Goal: Transaction & Acquisition: Purchase product/service

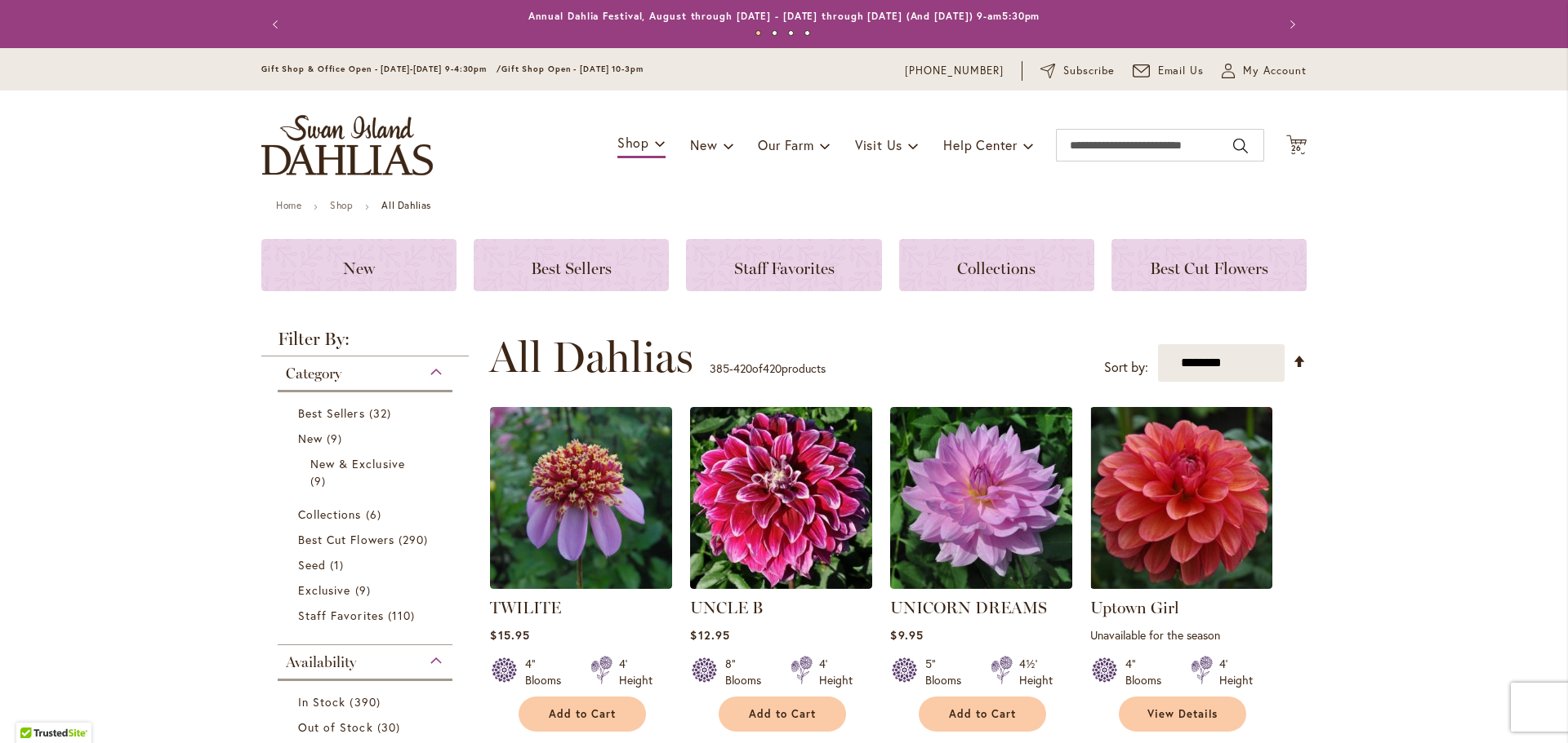
scroll to position [680, 0]
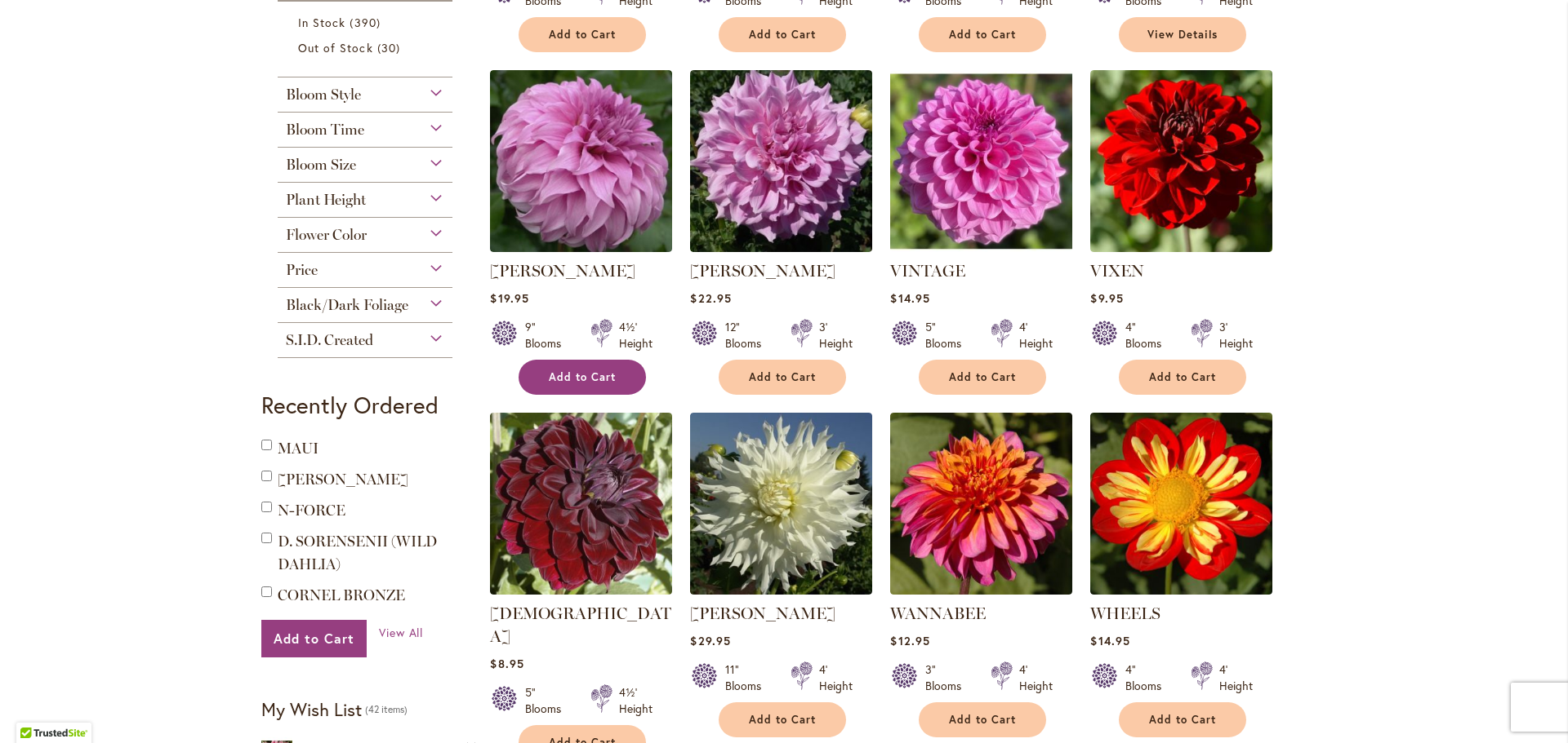
click at [583, 370] on span "Add to Cart" at bounding box center [581, 377] width 67 height 13
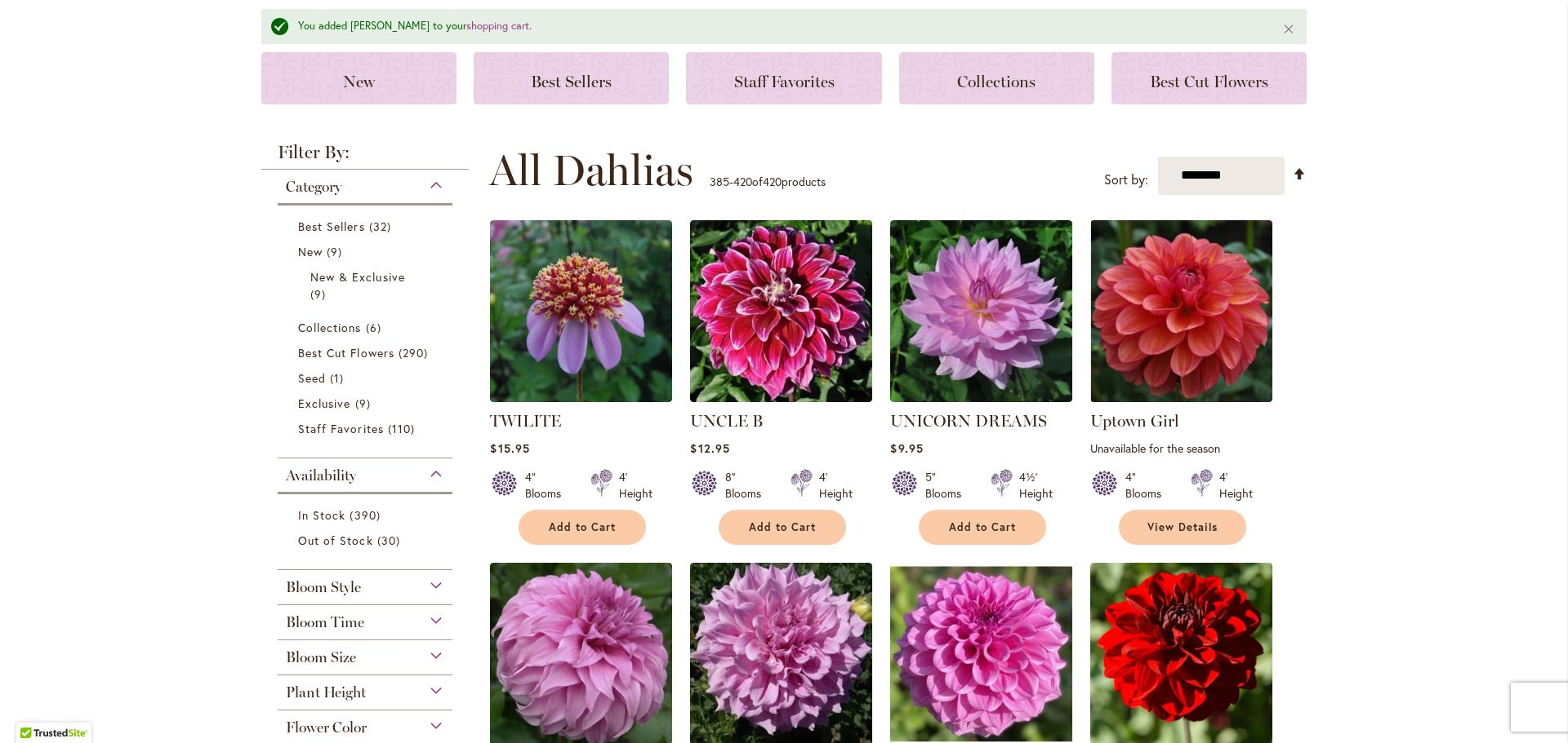
scroll to position [0, 0]
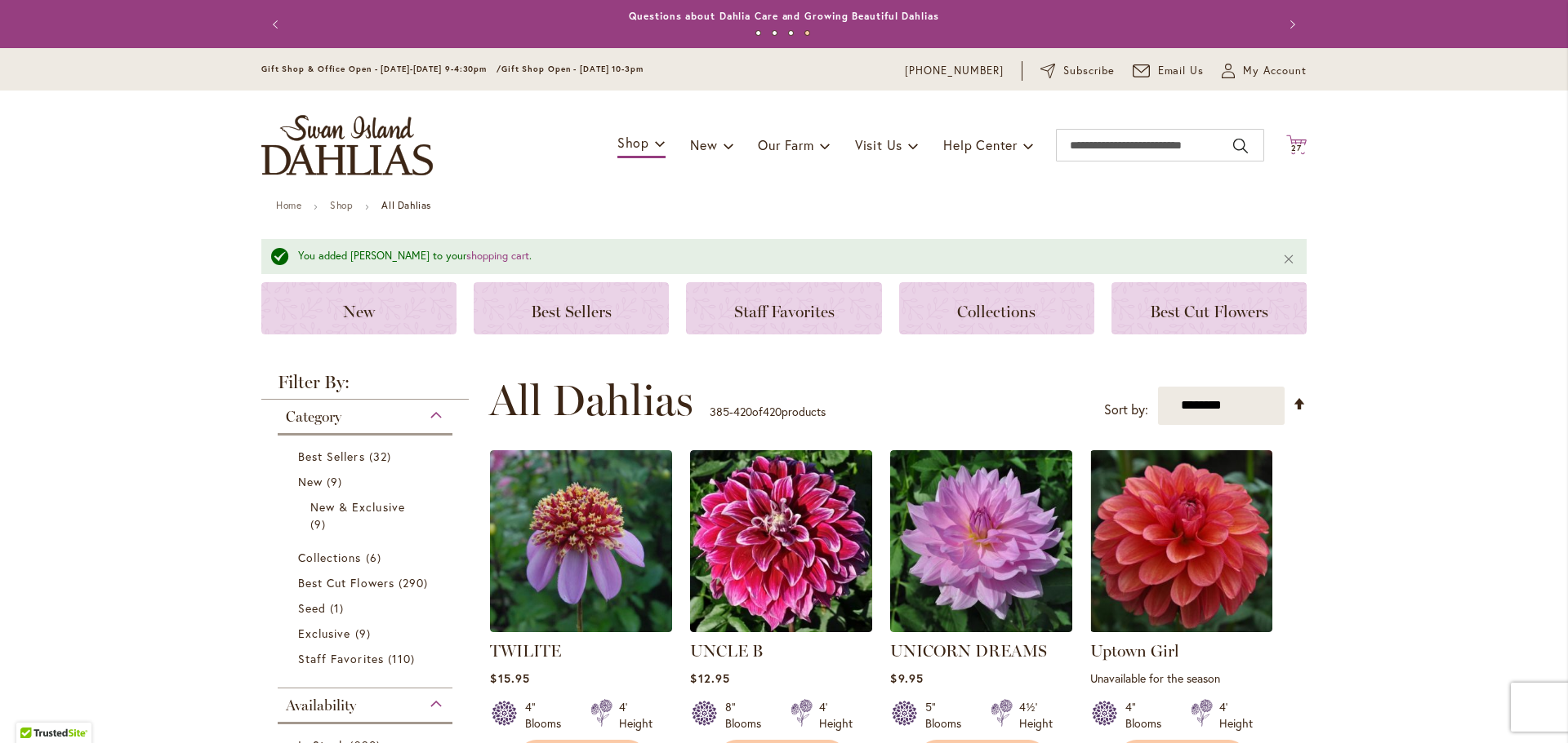
click at [1291, 143] on span "27" at bounding box center [1296, 148] width 11 height 11
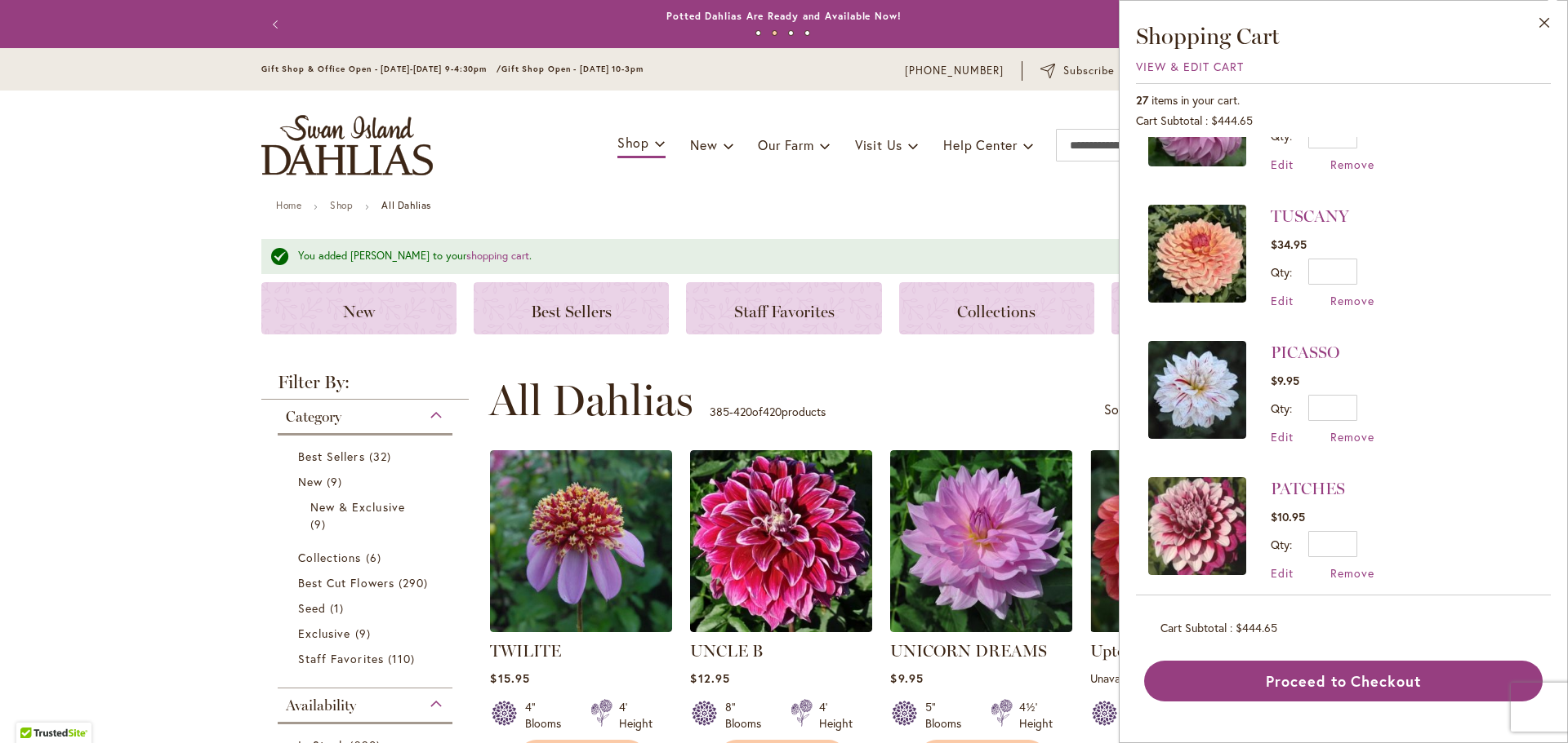
scroll to position [82, 0]
click at [1346, 293] on span "Remove" at bounding box center [1352, 299] width 44 height 15
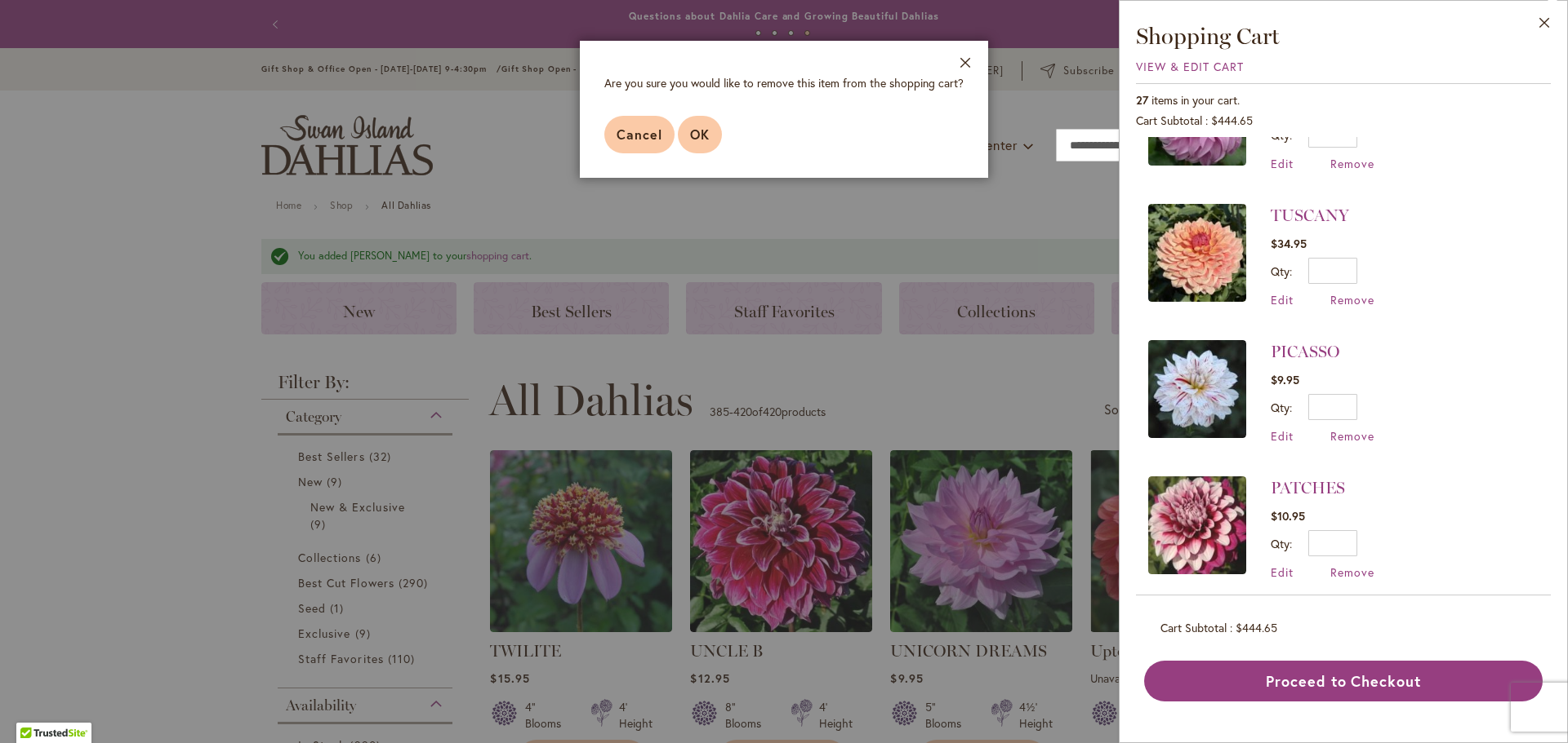
click at [710, 137] on button "OK" at bounding box center [700, 134] width 44 height 38
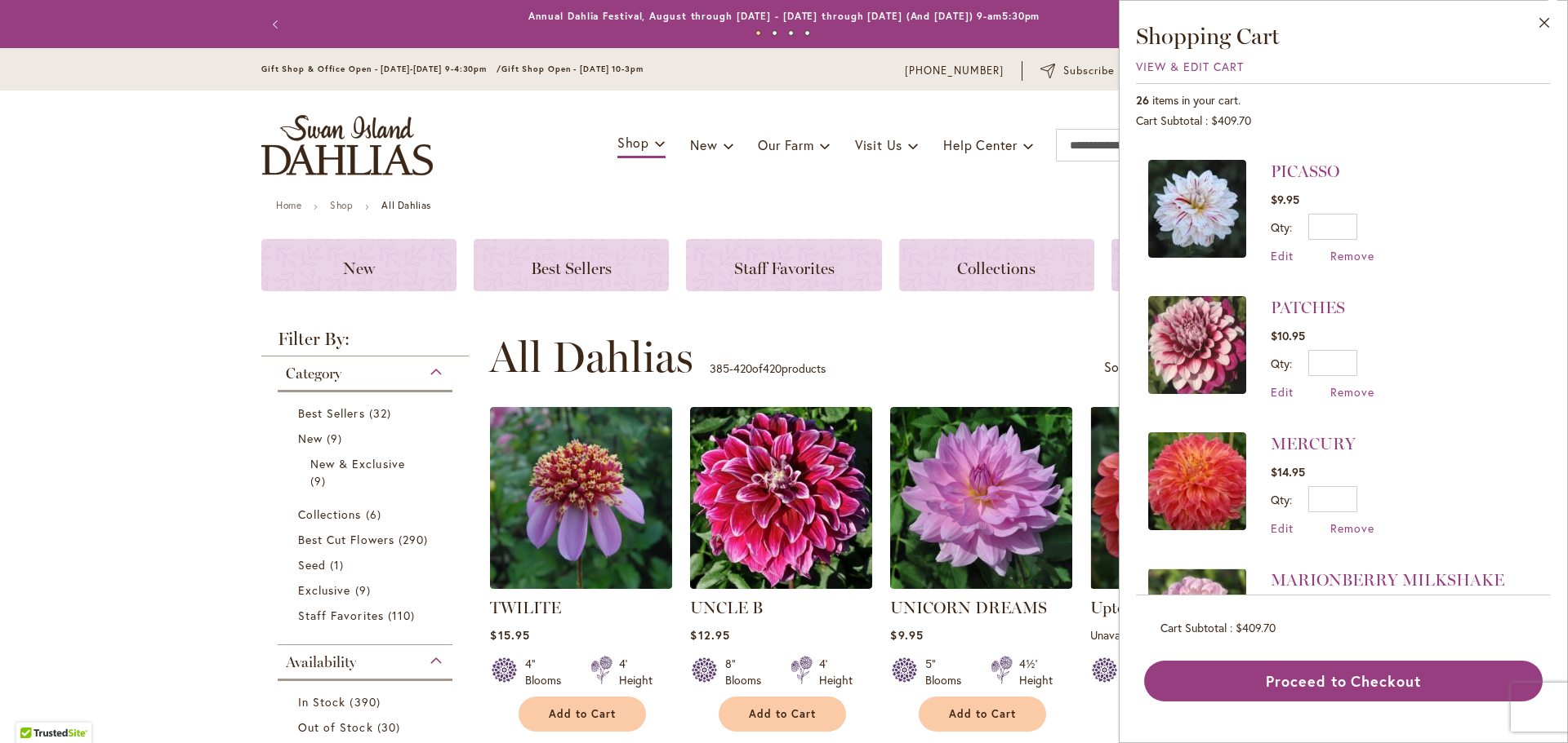
scroll to position [163, 0]
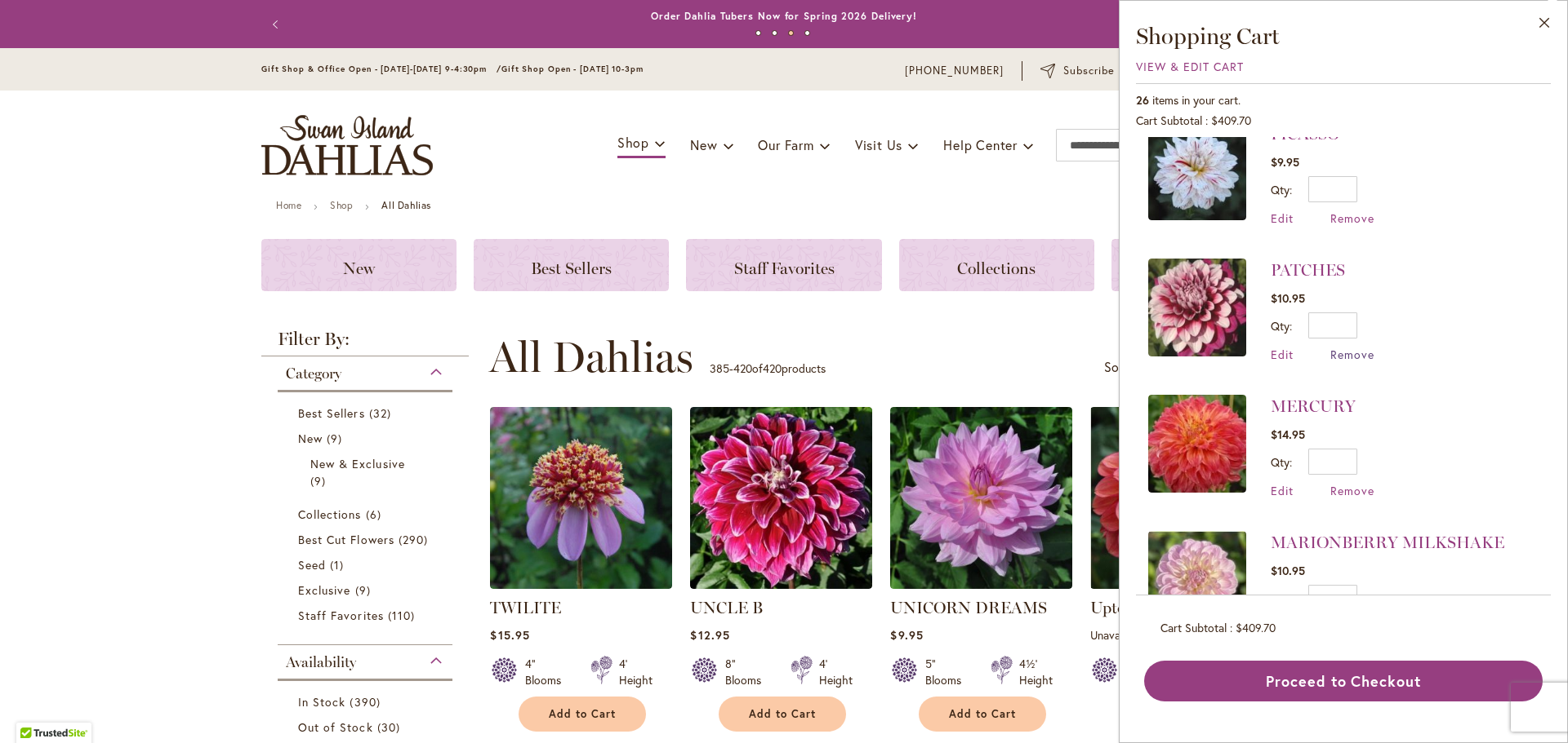
click at [1353, 347] on span "Remove" at bounding box center [1352, 354] width 44 height 15
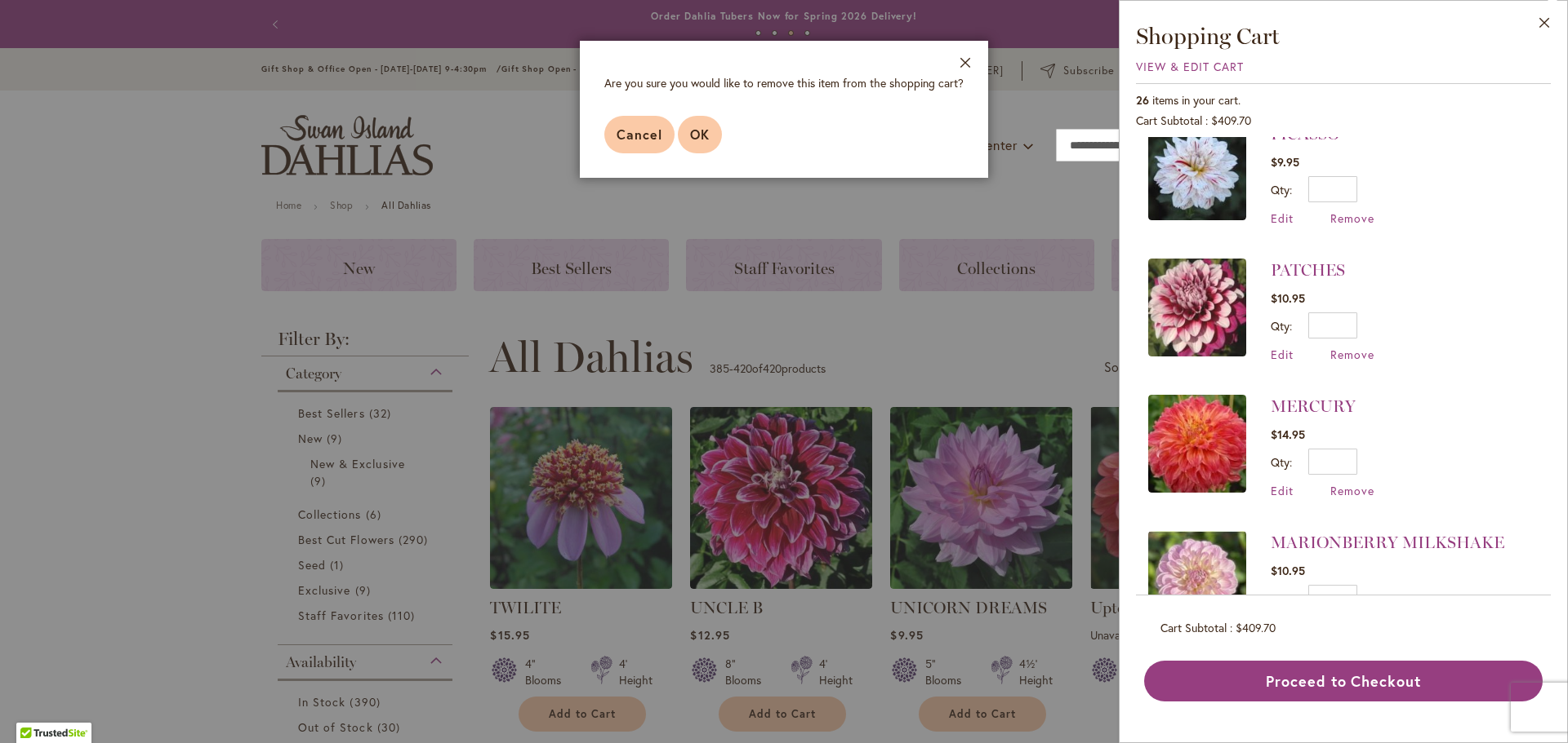
click at [706, 133] on span "OK" at bounding box center [700, 134] width 19 height 17
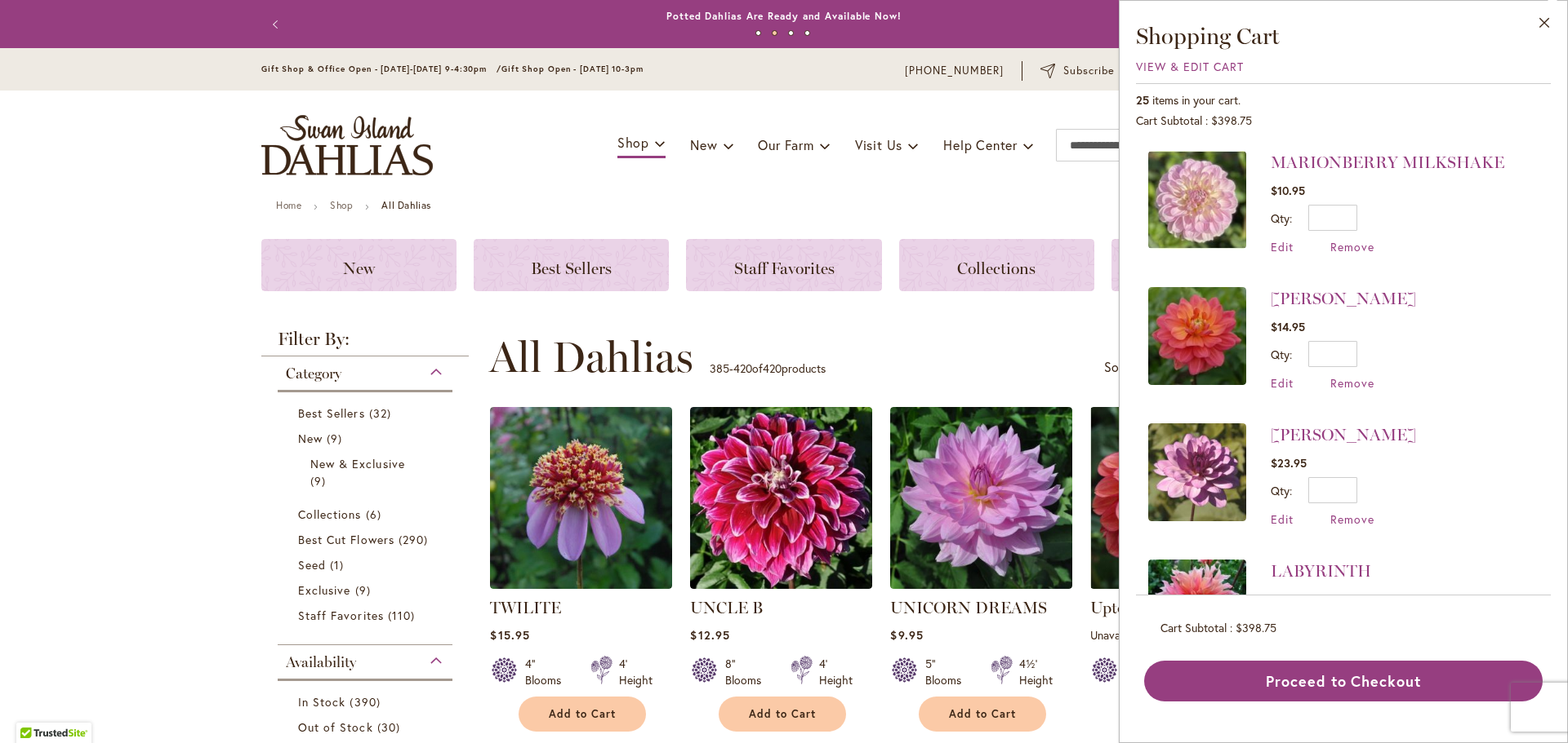
scroll to position [408, 0]
click at [1349, 374] on span "Remove" at bounding box center [1352, 382] width 44 height 15
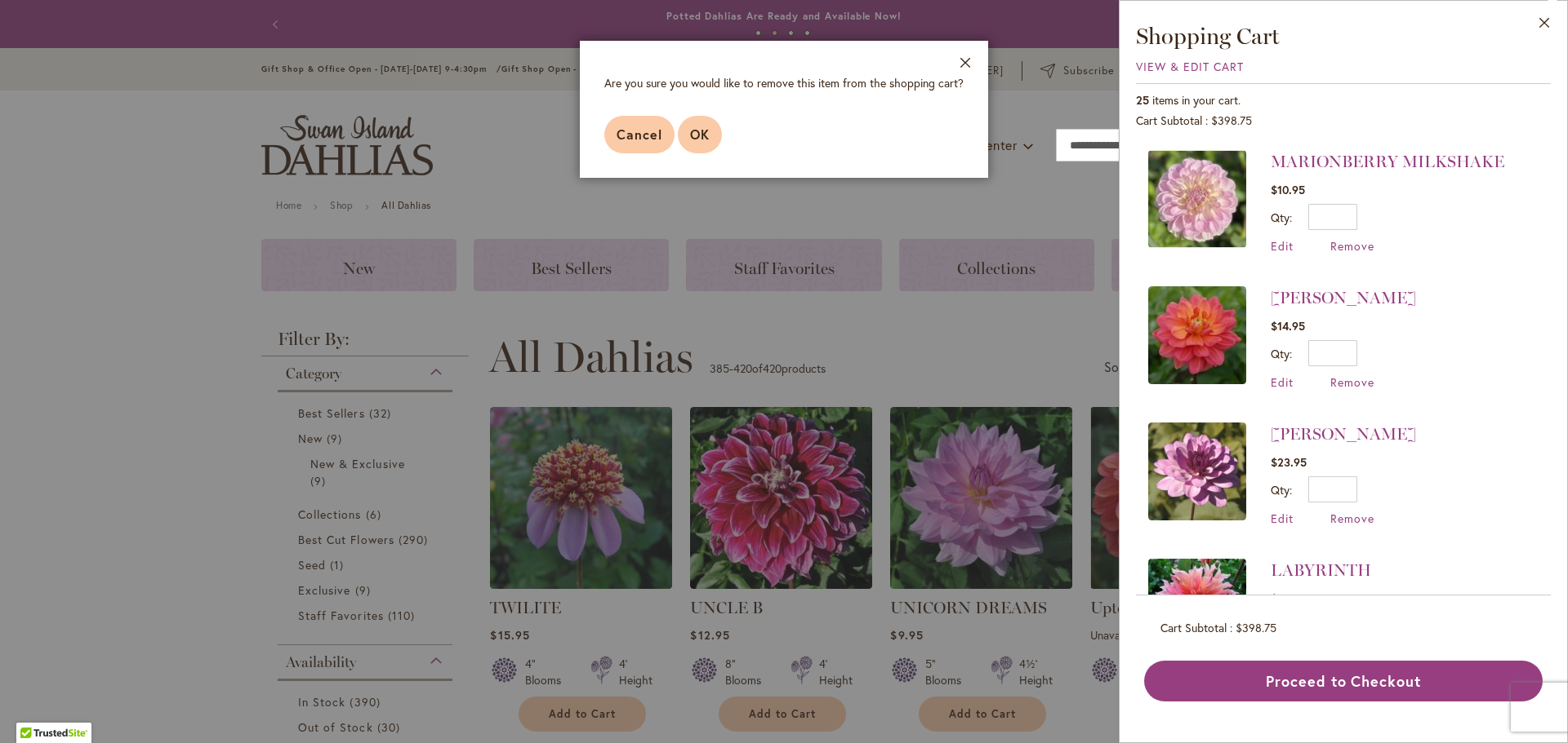
click at [700, 133] on span "OK" at bounding box center [700, 134] width 19 height 17
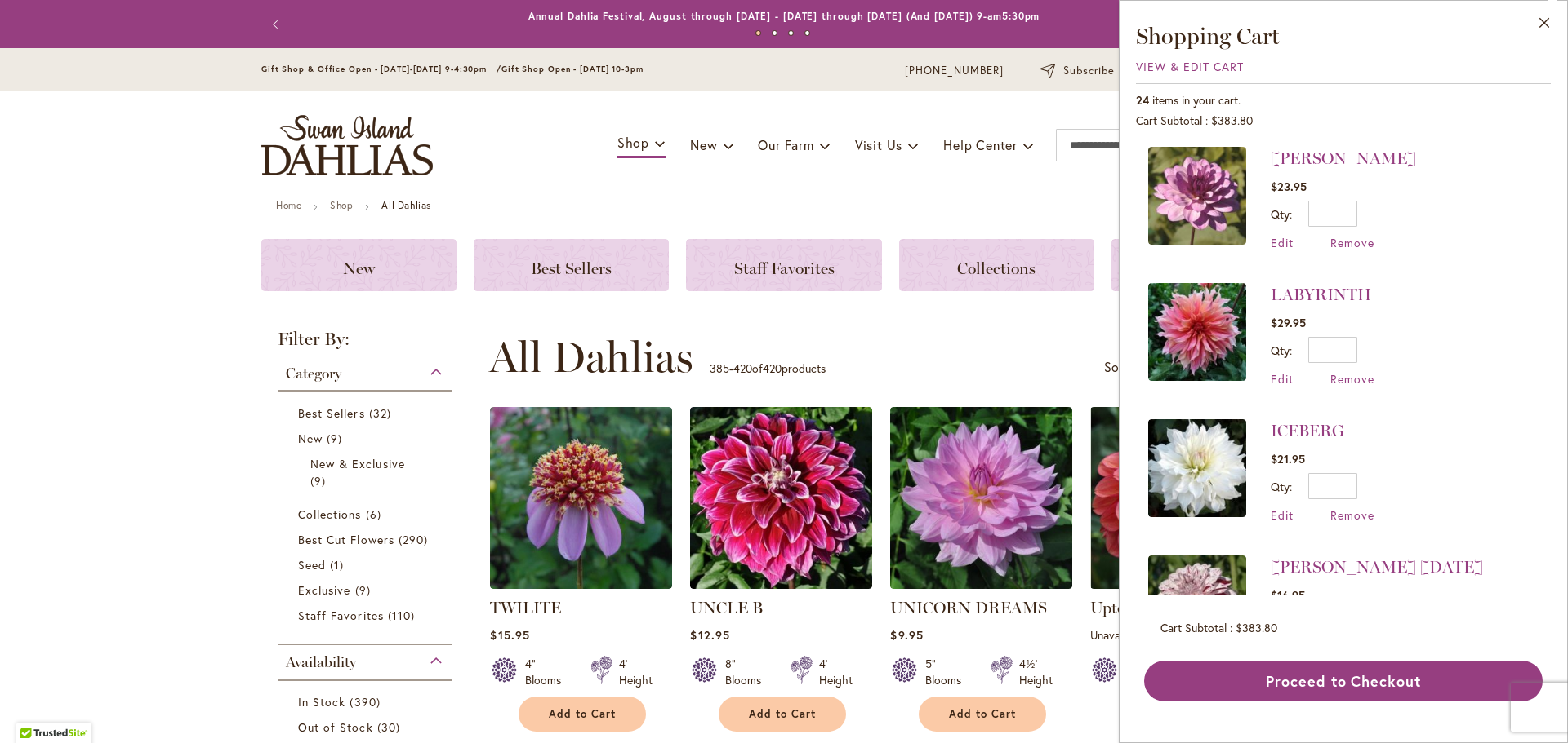
scroll to position [653, 0]
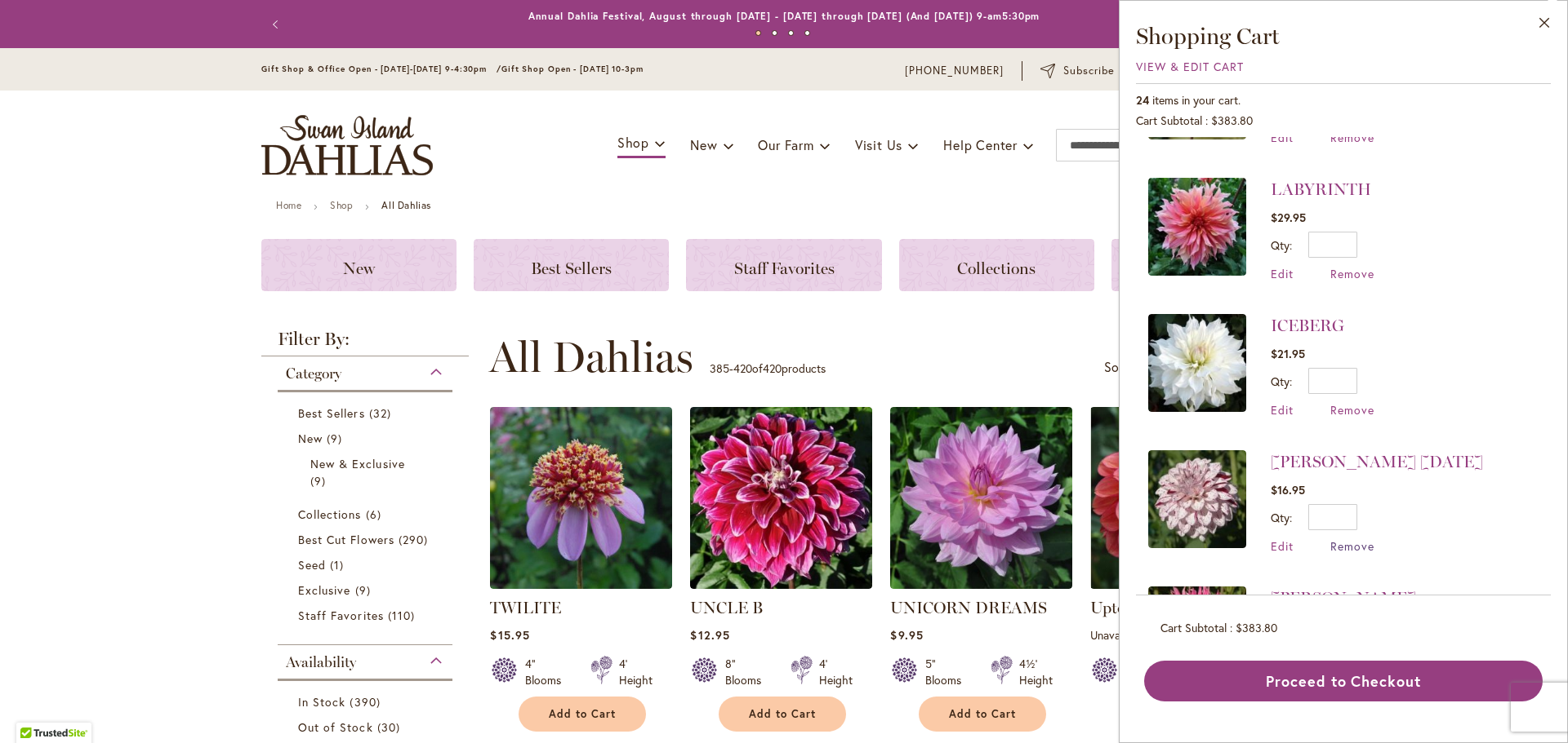
click at [1345, 540] on span "Remove" at bounding box center [1352, 546] width 44 height 15
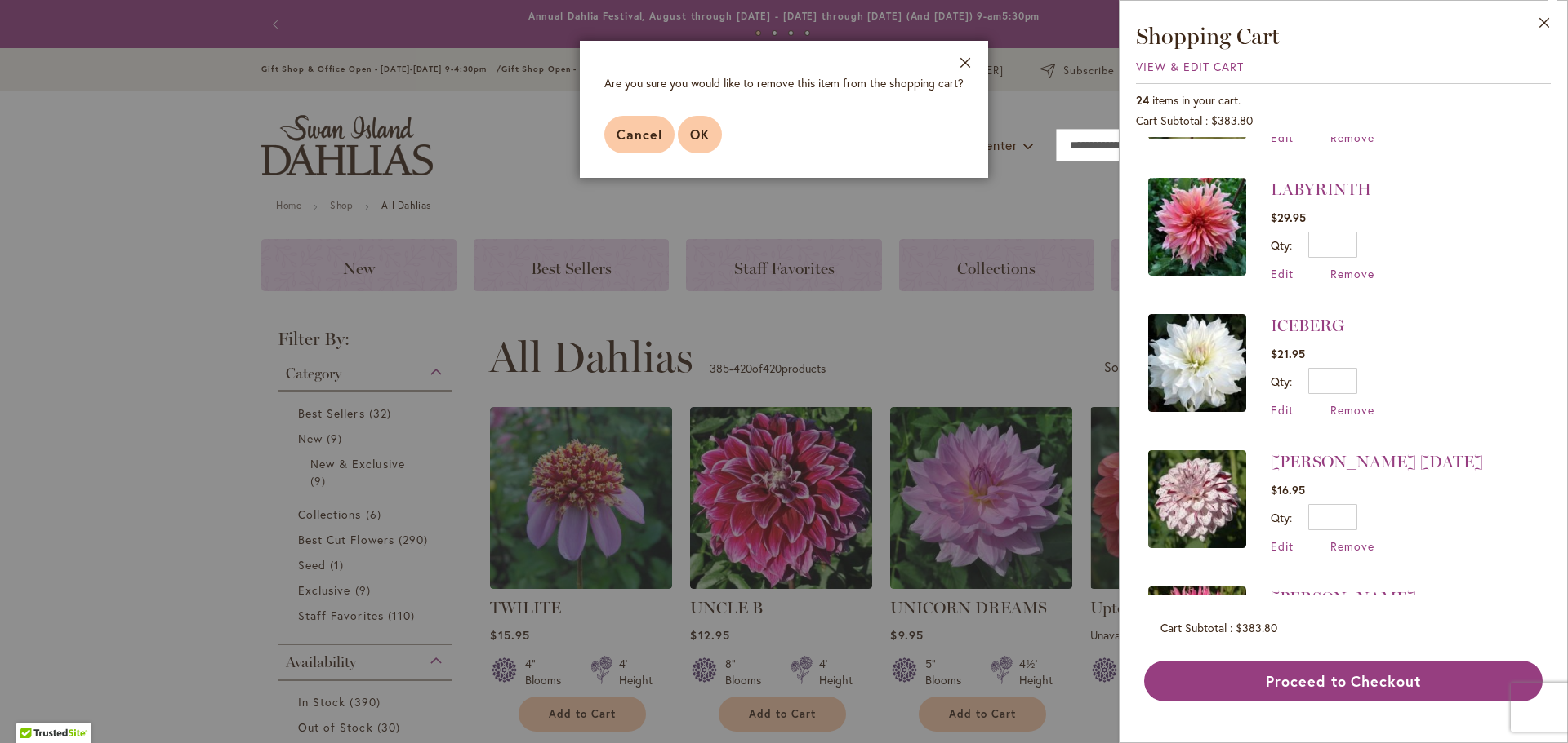
click at [704, 138] on span "OK" at bounding box center [700, 134] width 19 height 17
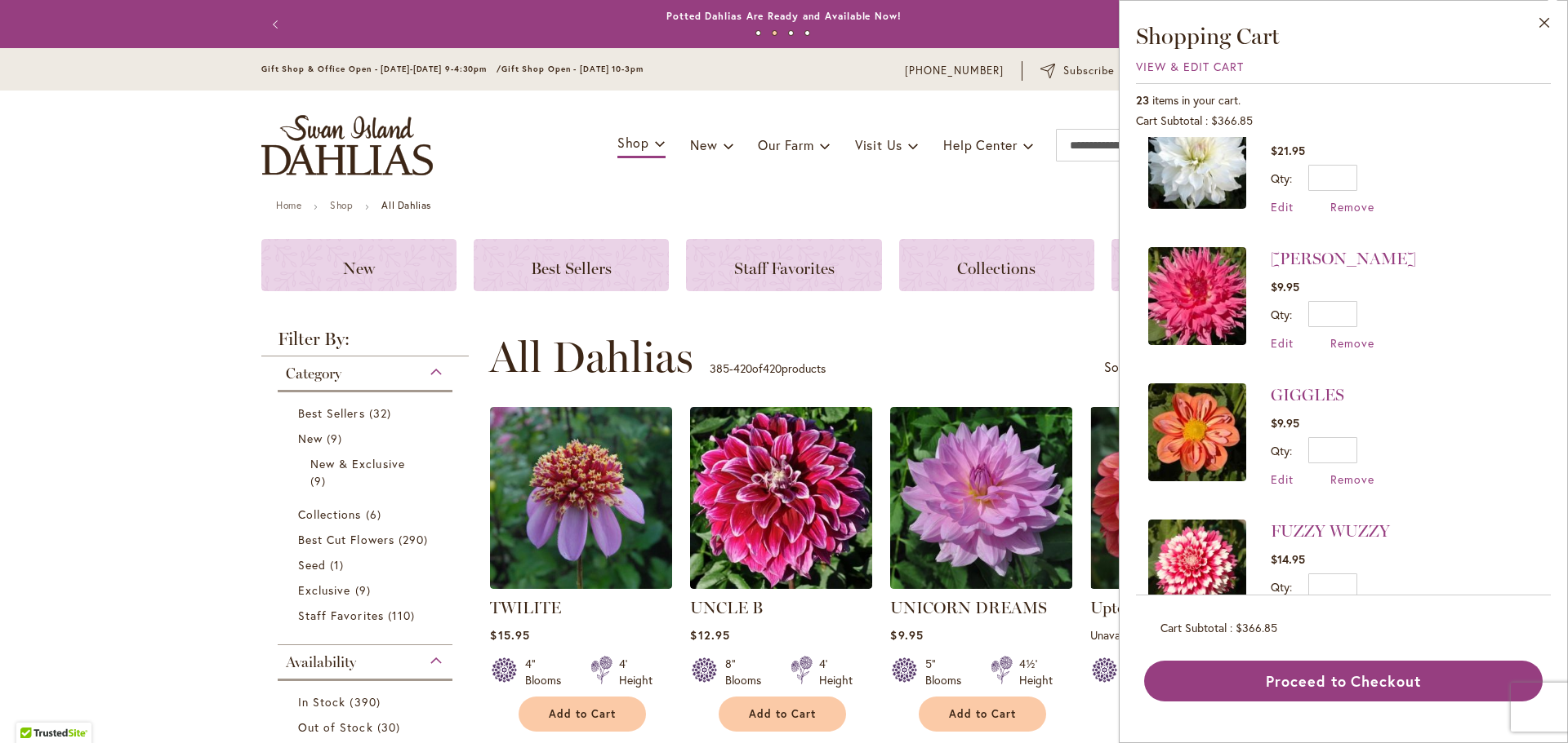
scroll to position [897, 0]
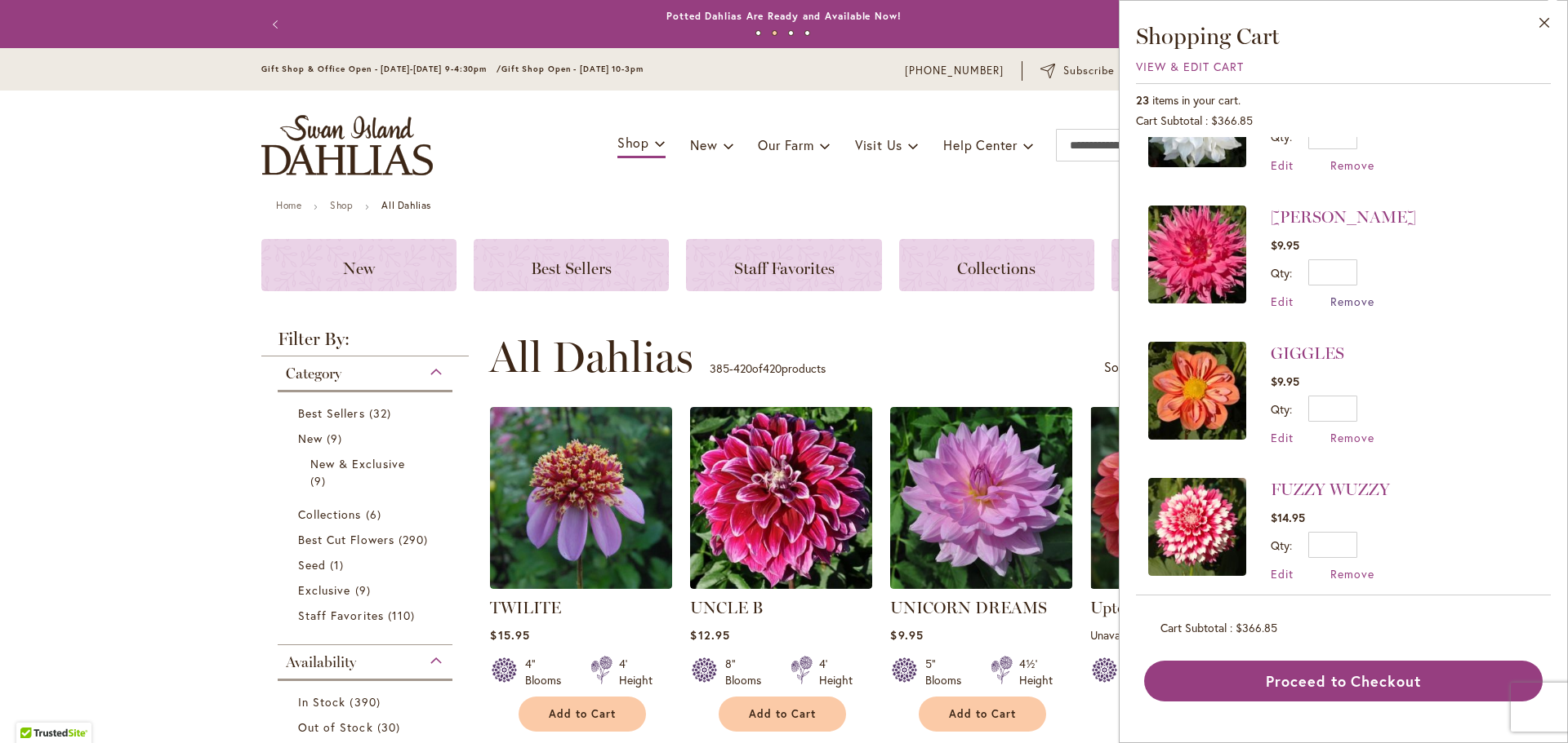
click at [1354, 293] on span "Remove" at bounding box center [1352, 301] width 44 height 15
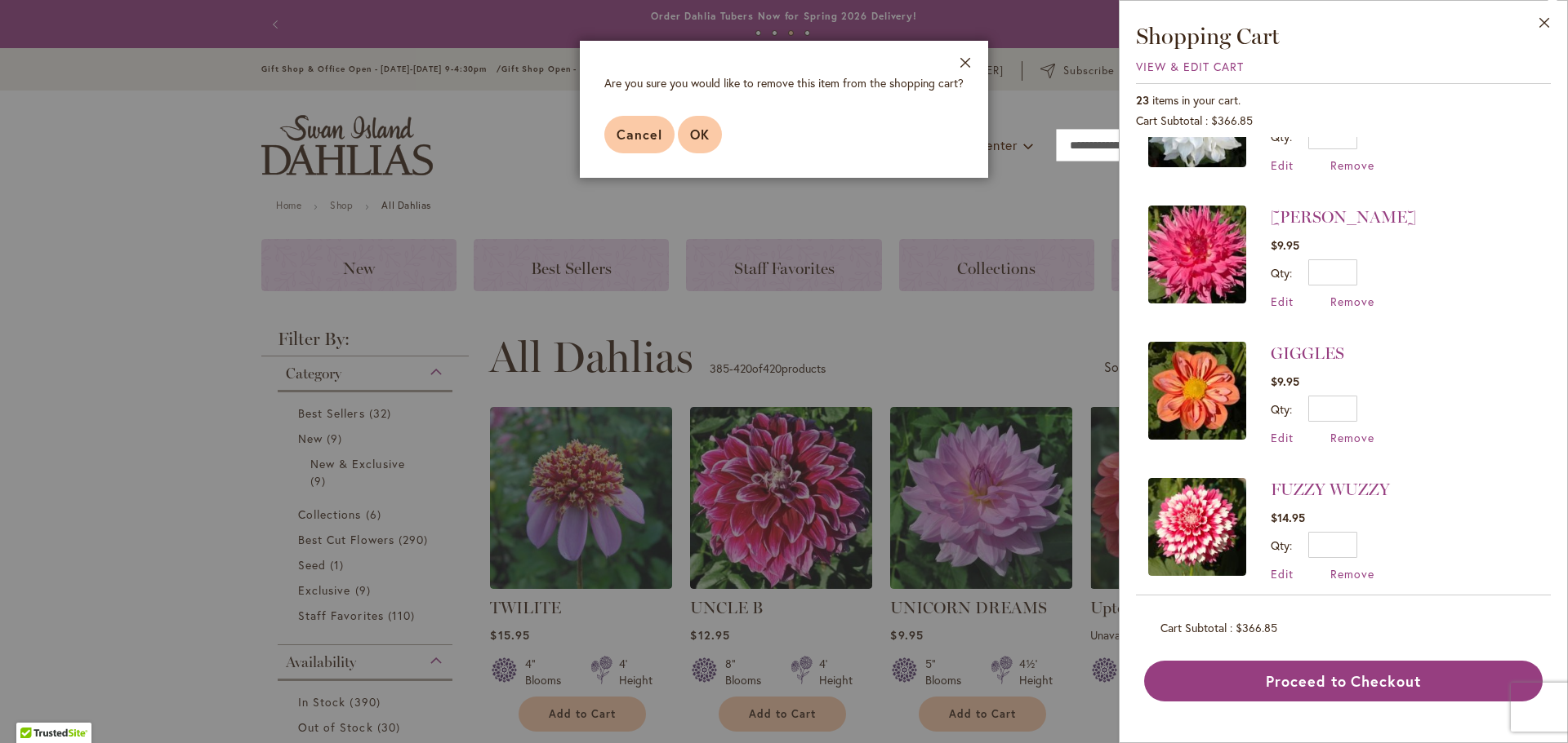
click at [711, 132] on button "OK" at bounding box center [700, 134] width 44 height 38
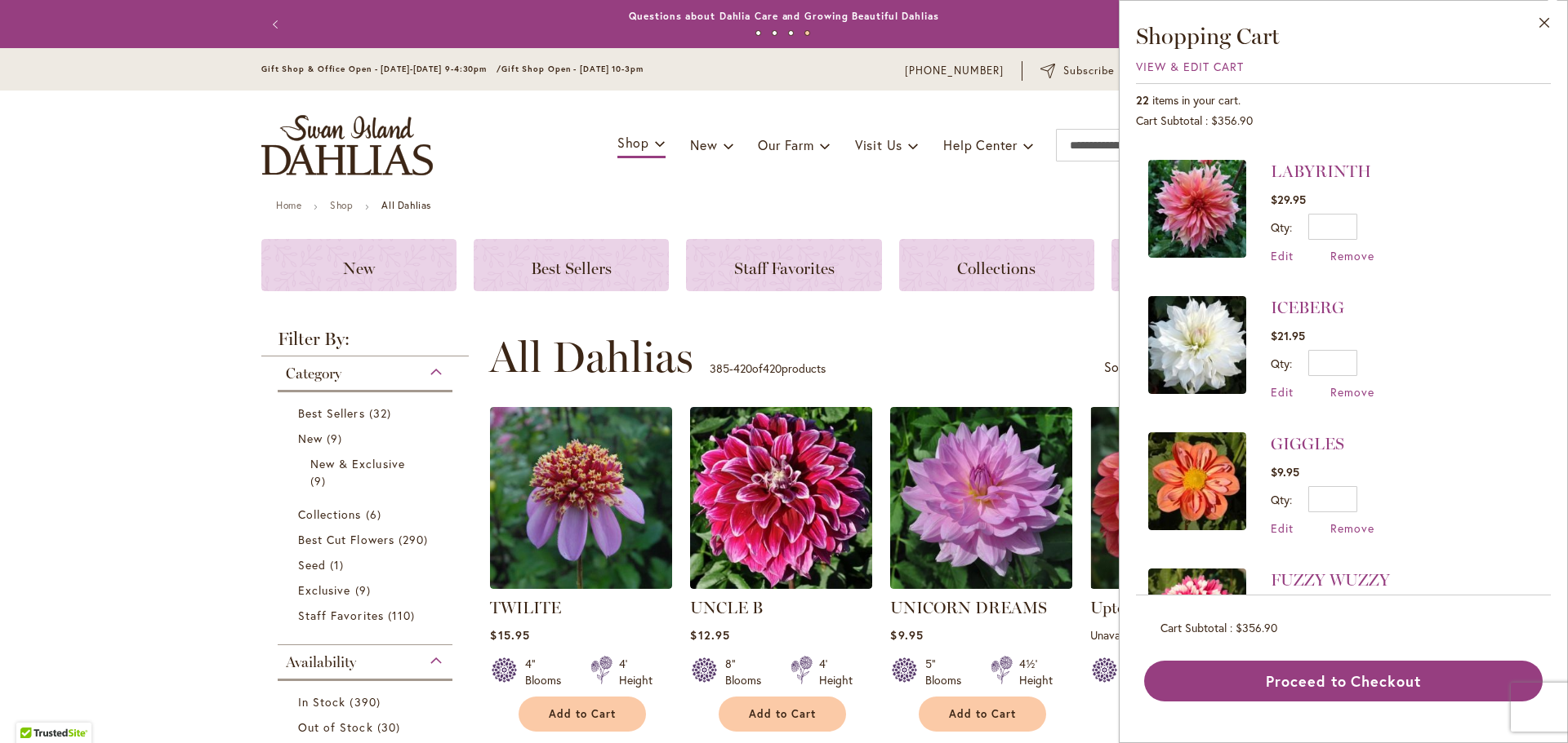
scroll to position [816, 0]
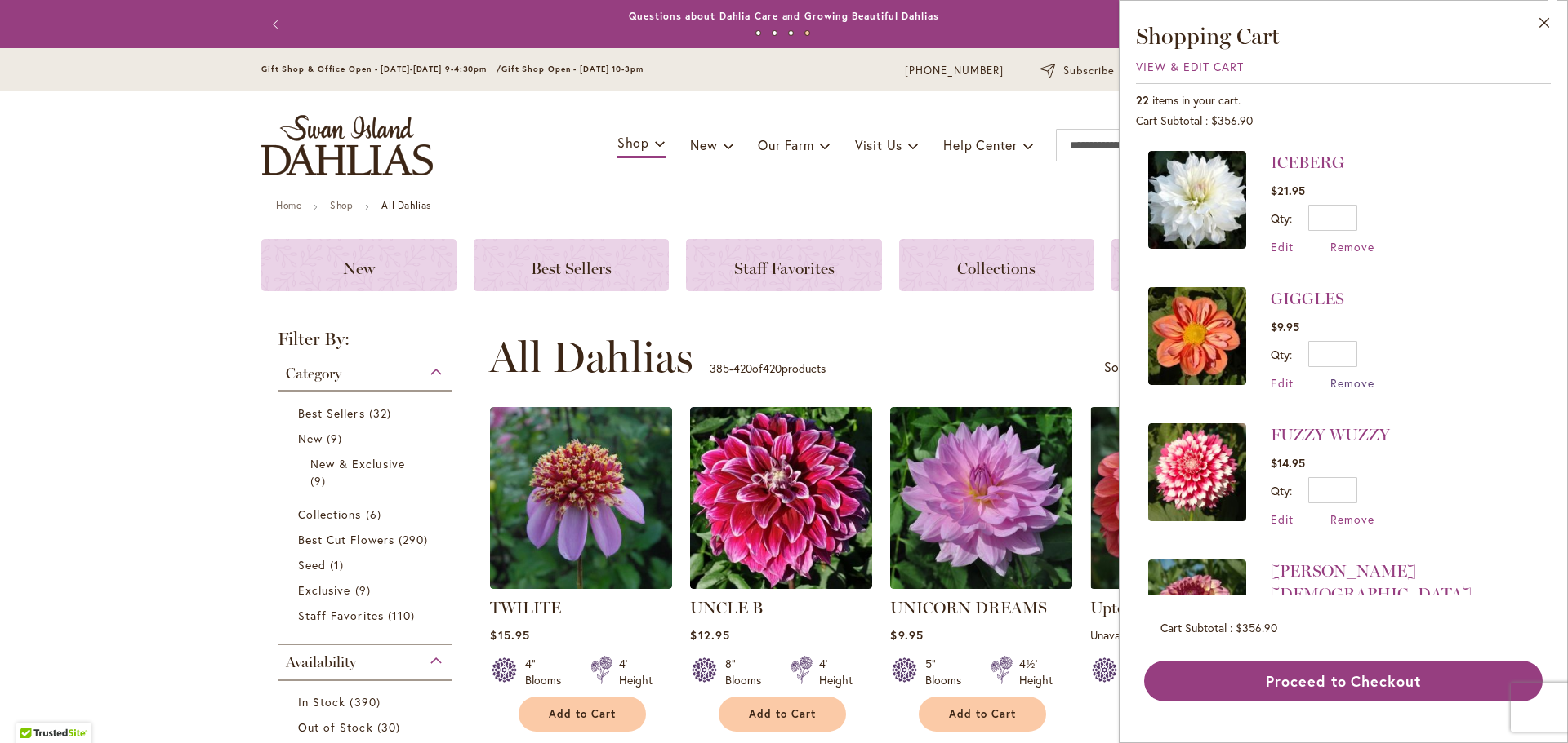
click at [1351, 377] on span "Remove" at bounding box center [1352, 383] width 44 height 15
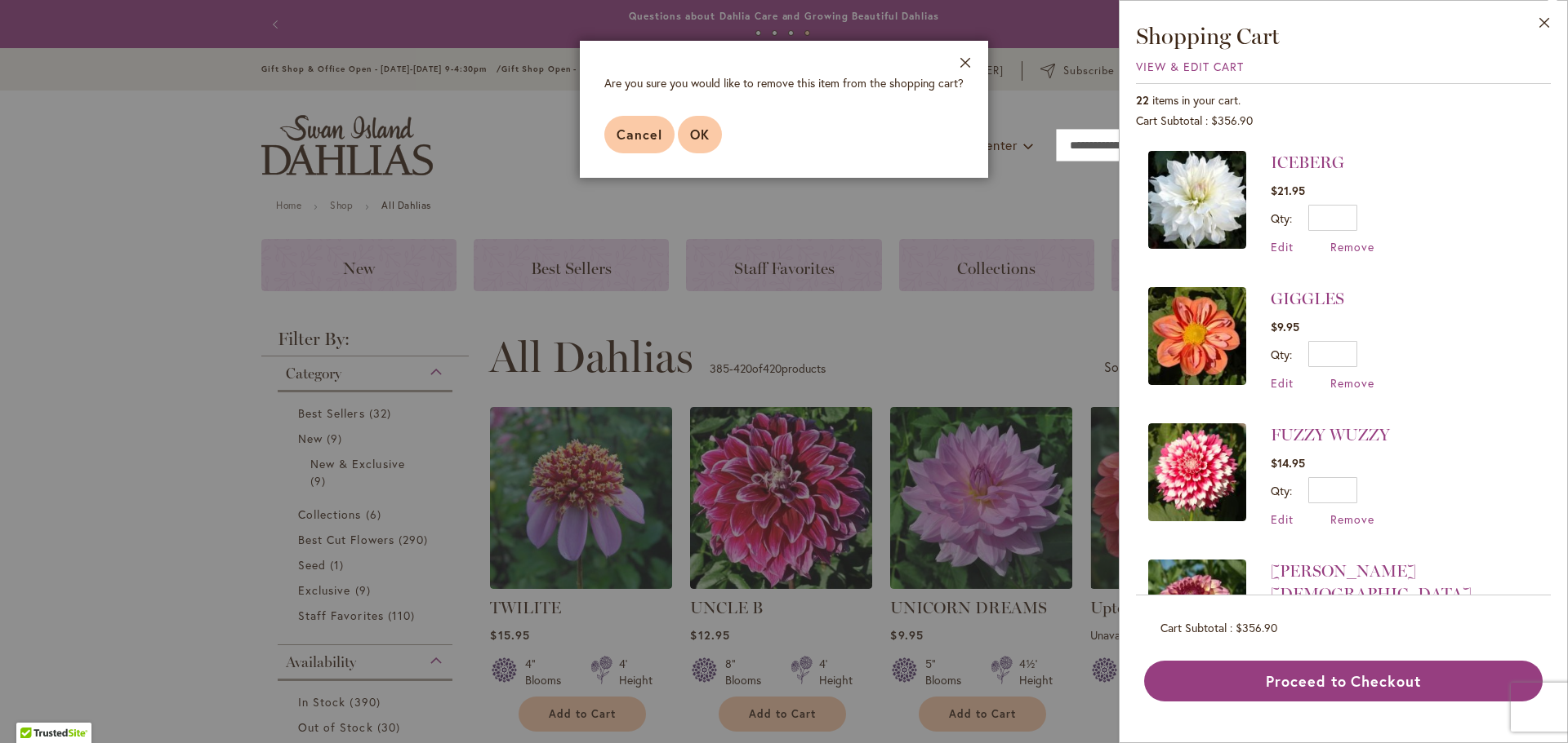
click at [698, 141] on span "OK" at bounding box center [700, 134] width 19 height 17
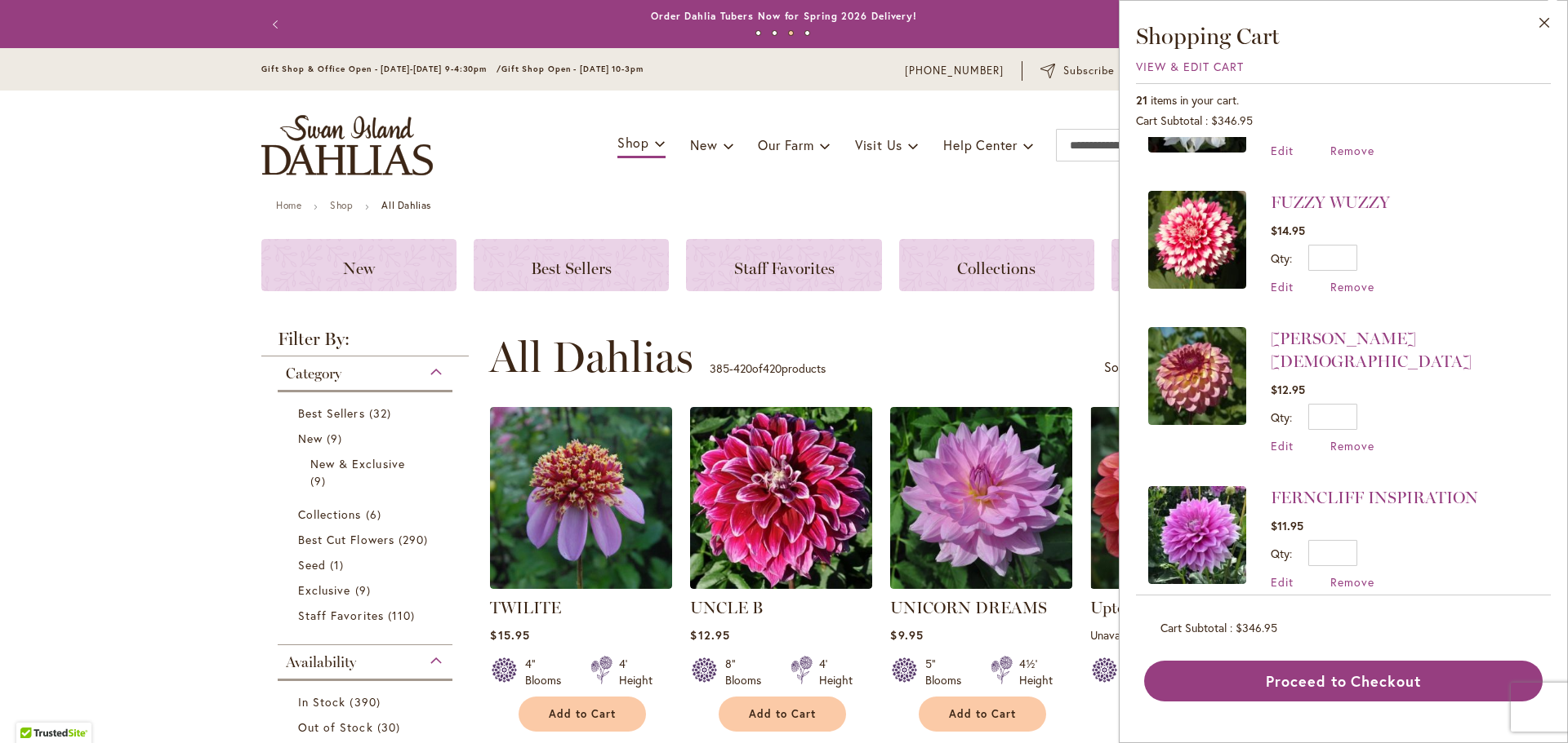
scroll to position [979, 0]
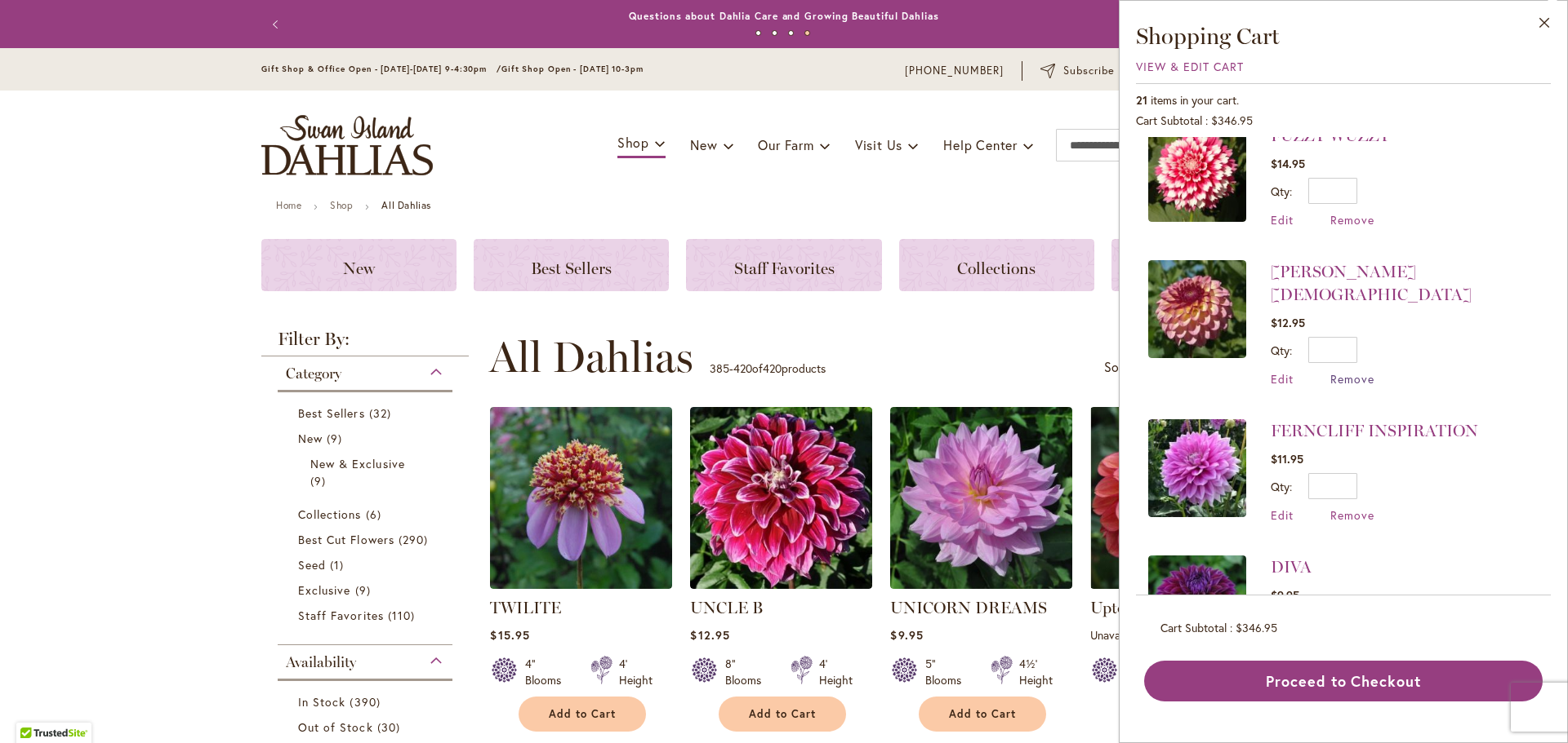
click at [1352, 371] on span "Remove" at bounding box center [1352, 379] width 44 height 15
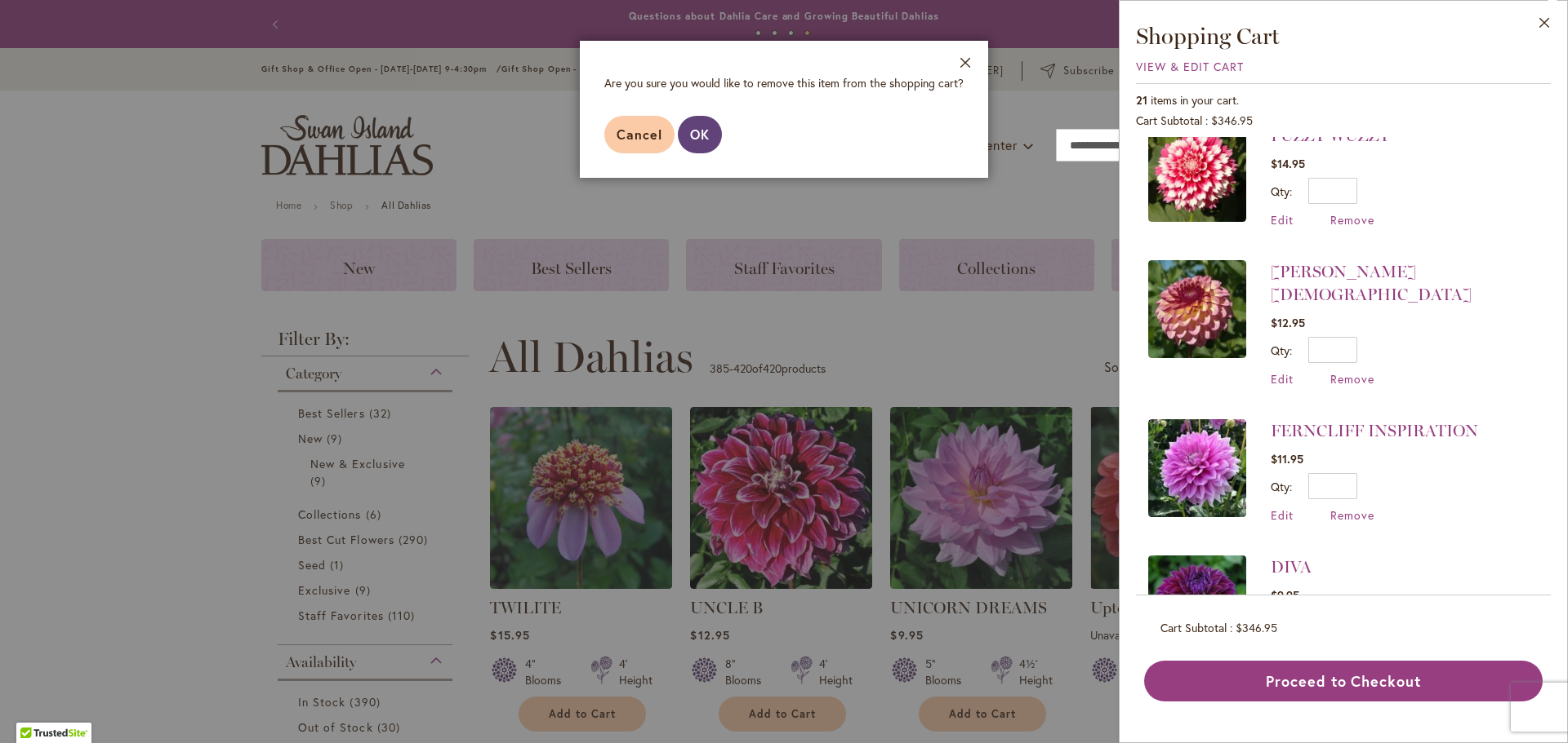
click at [711, 137] on button "OK" at bounding box center [700, 134] width 44 height 38
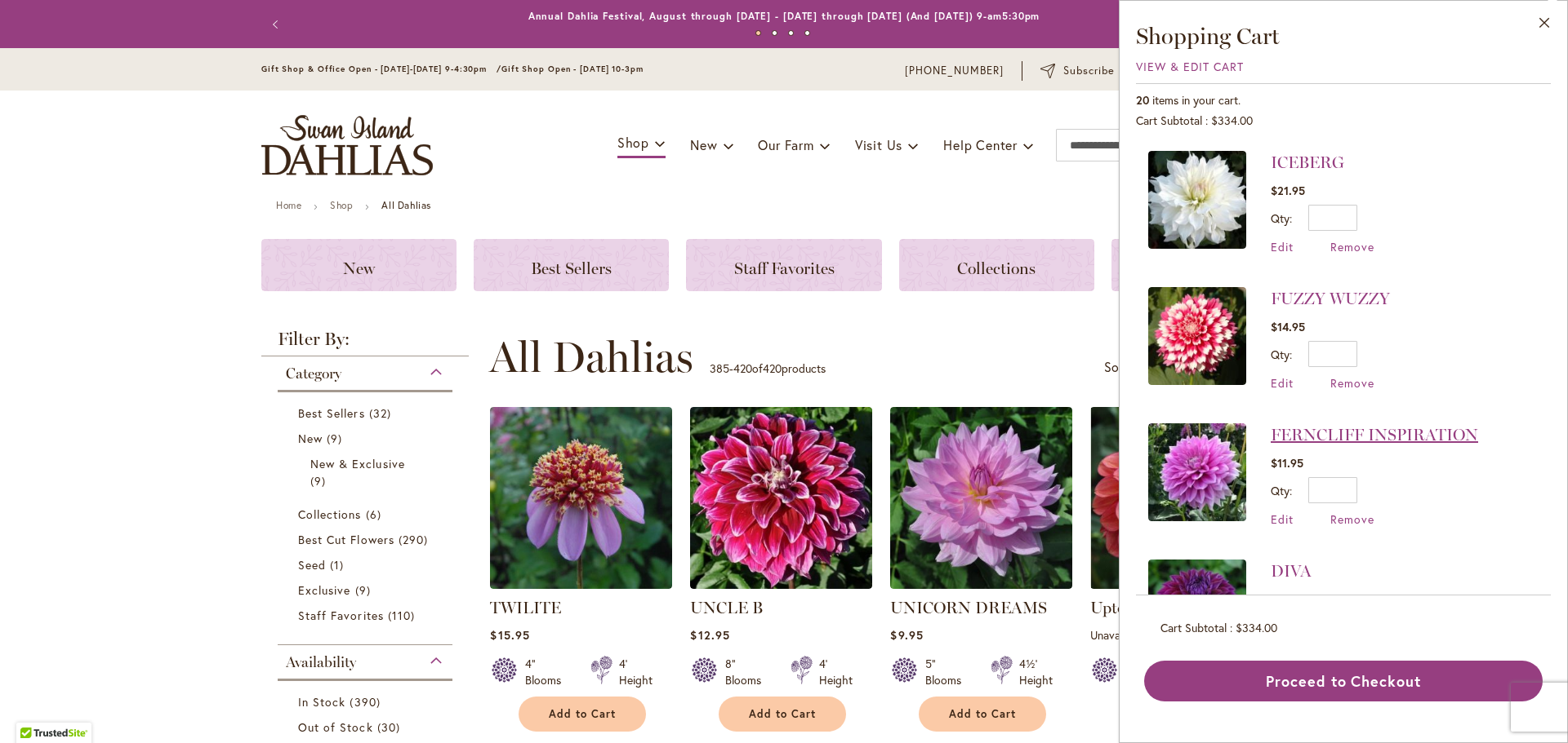
scroll to position [1142, 0]
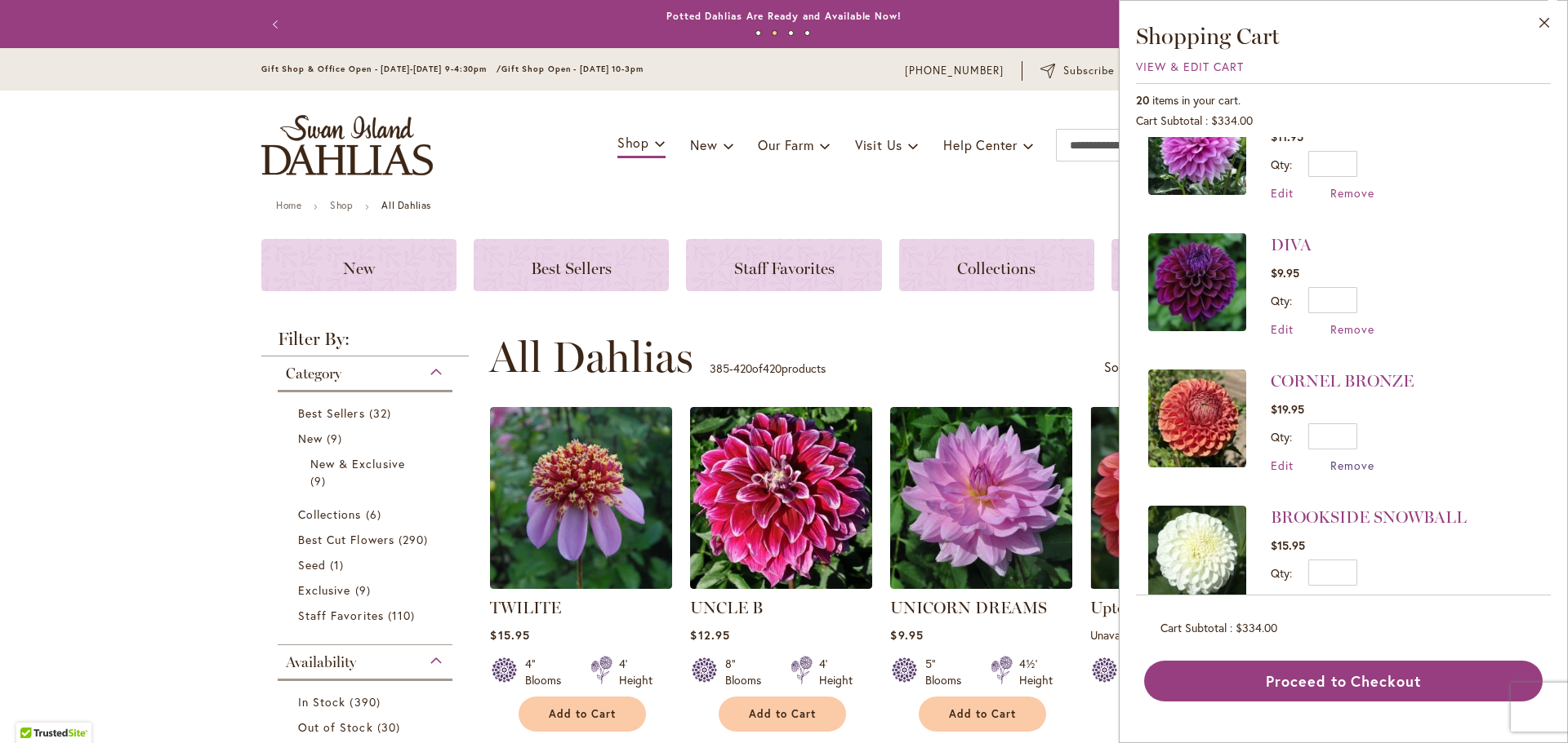
click at [1353, 458] on span "Remove" at bounding box center [1352, 466] width 44 height 15
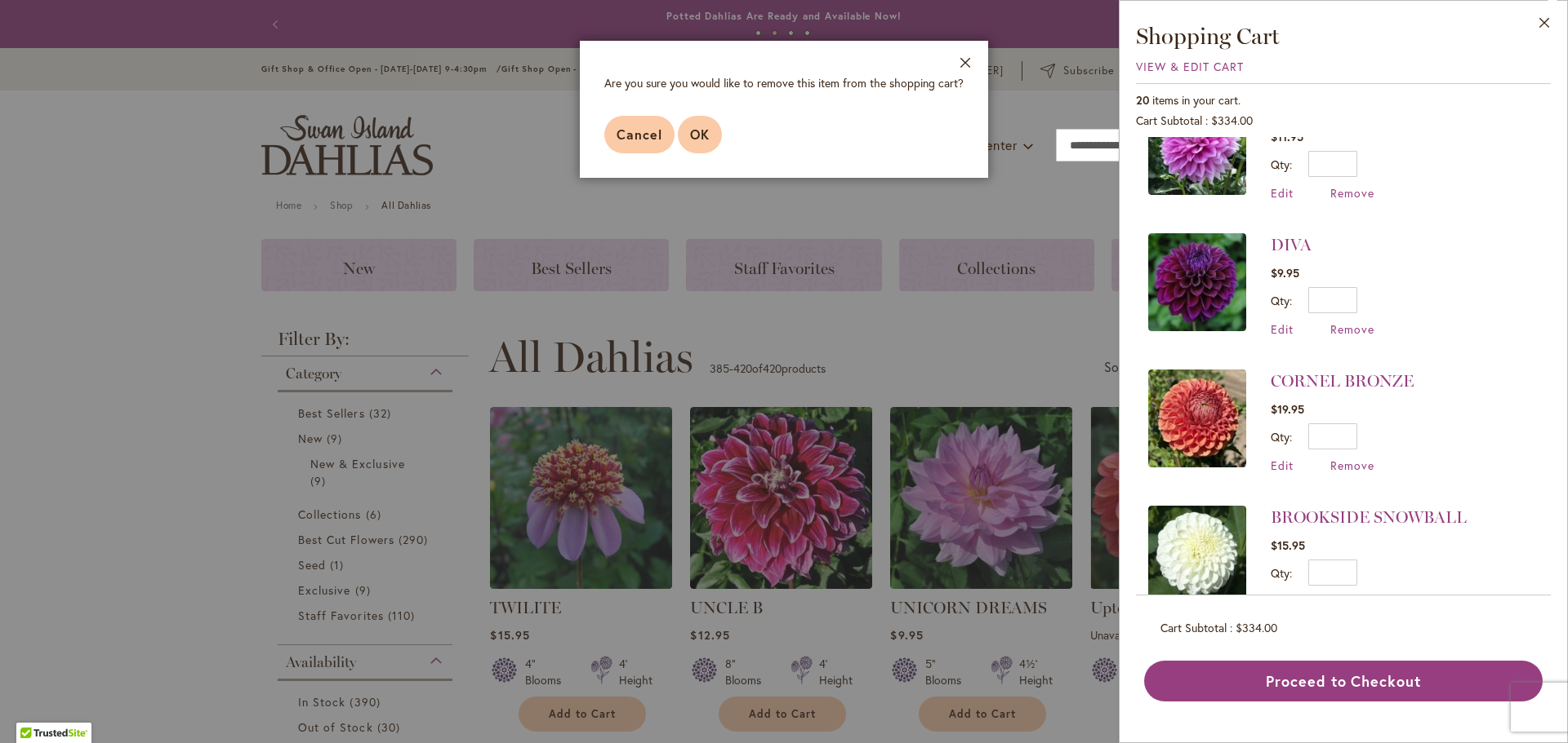
click at [712, 133] on button "OK" at bounding box center [700, 134] width 44 height 38
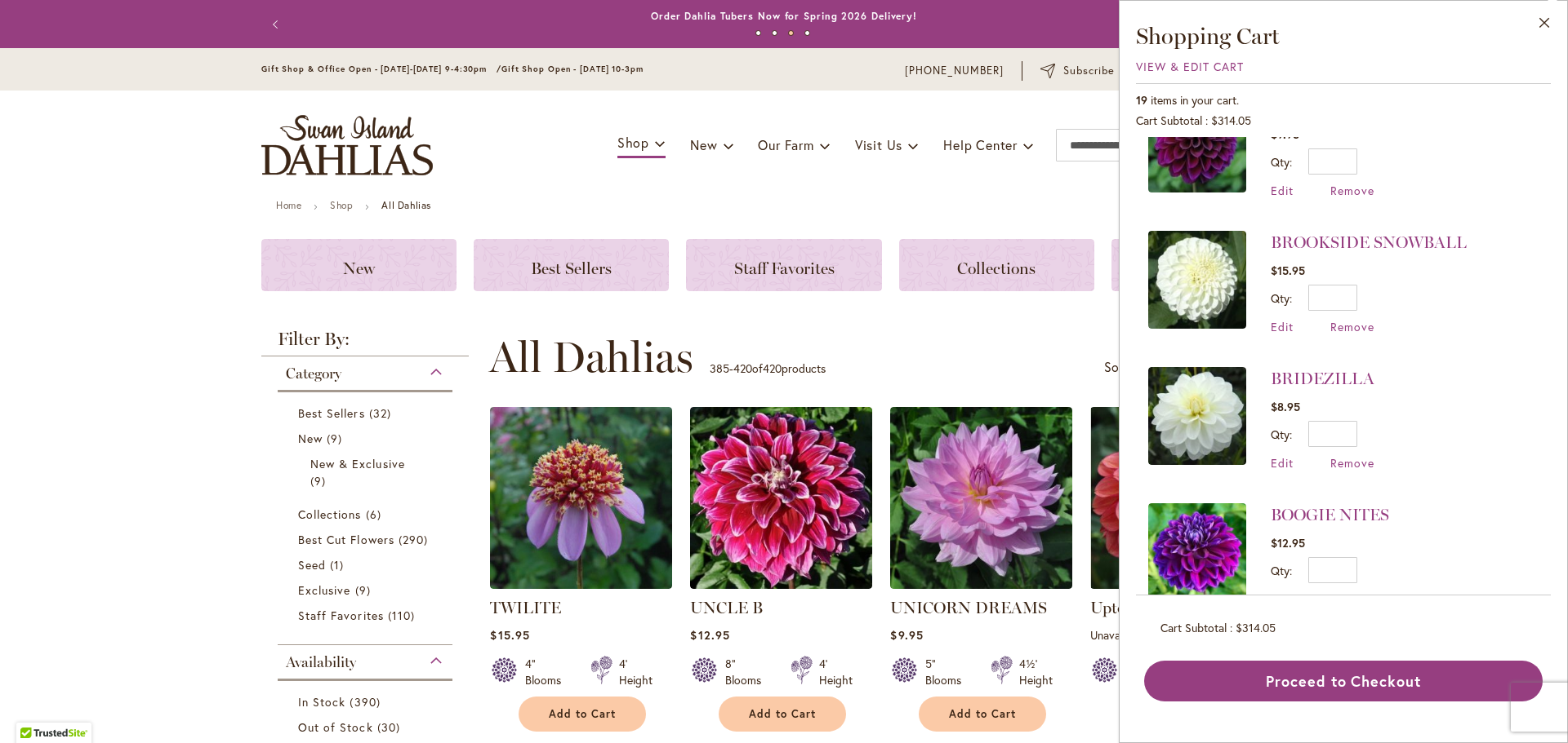
scroll to position [1306, 0]
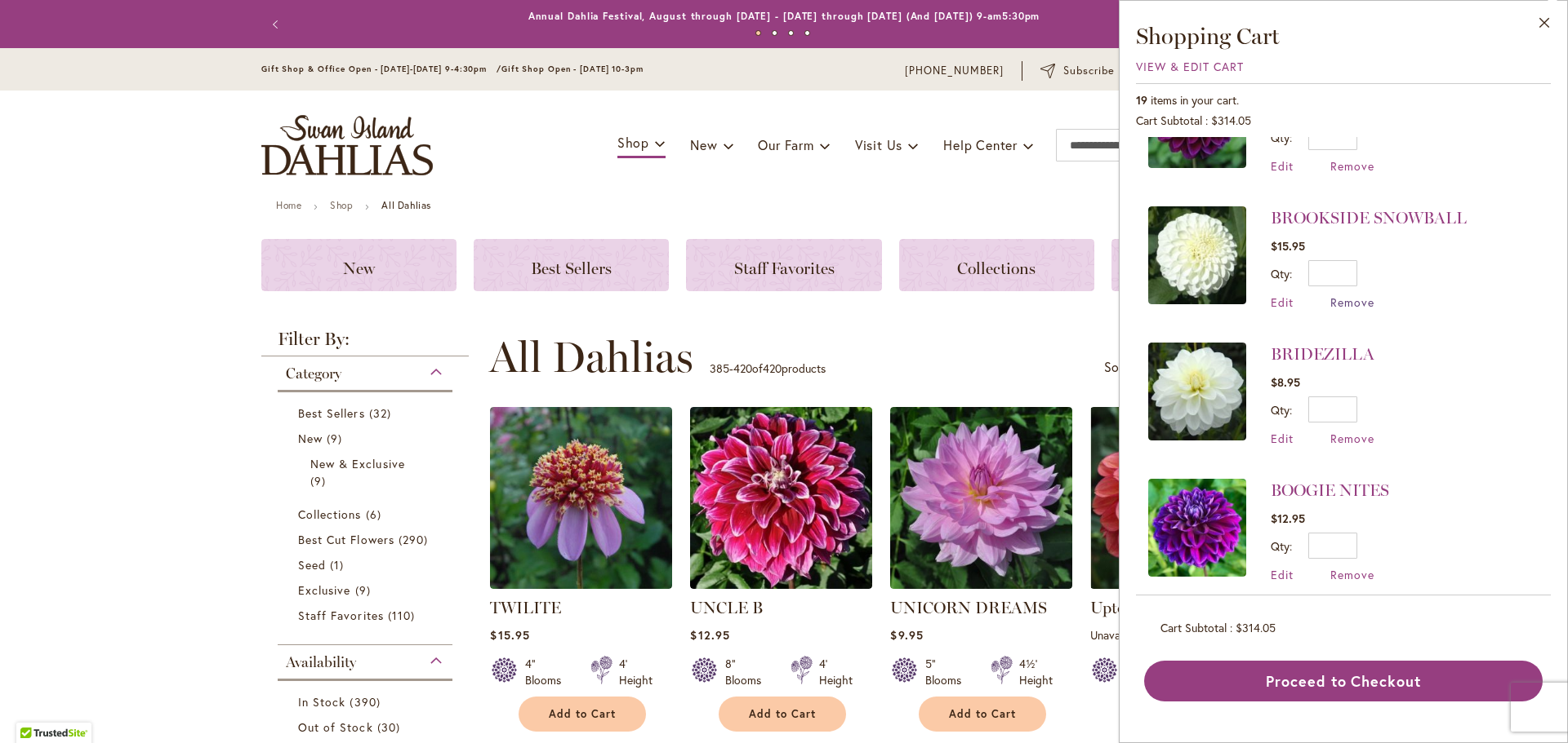
click at [1354, 294] on span "Remove" at bounding box center [1352, 302] width 44 height 15
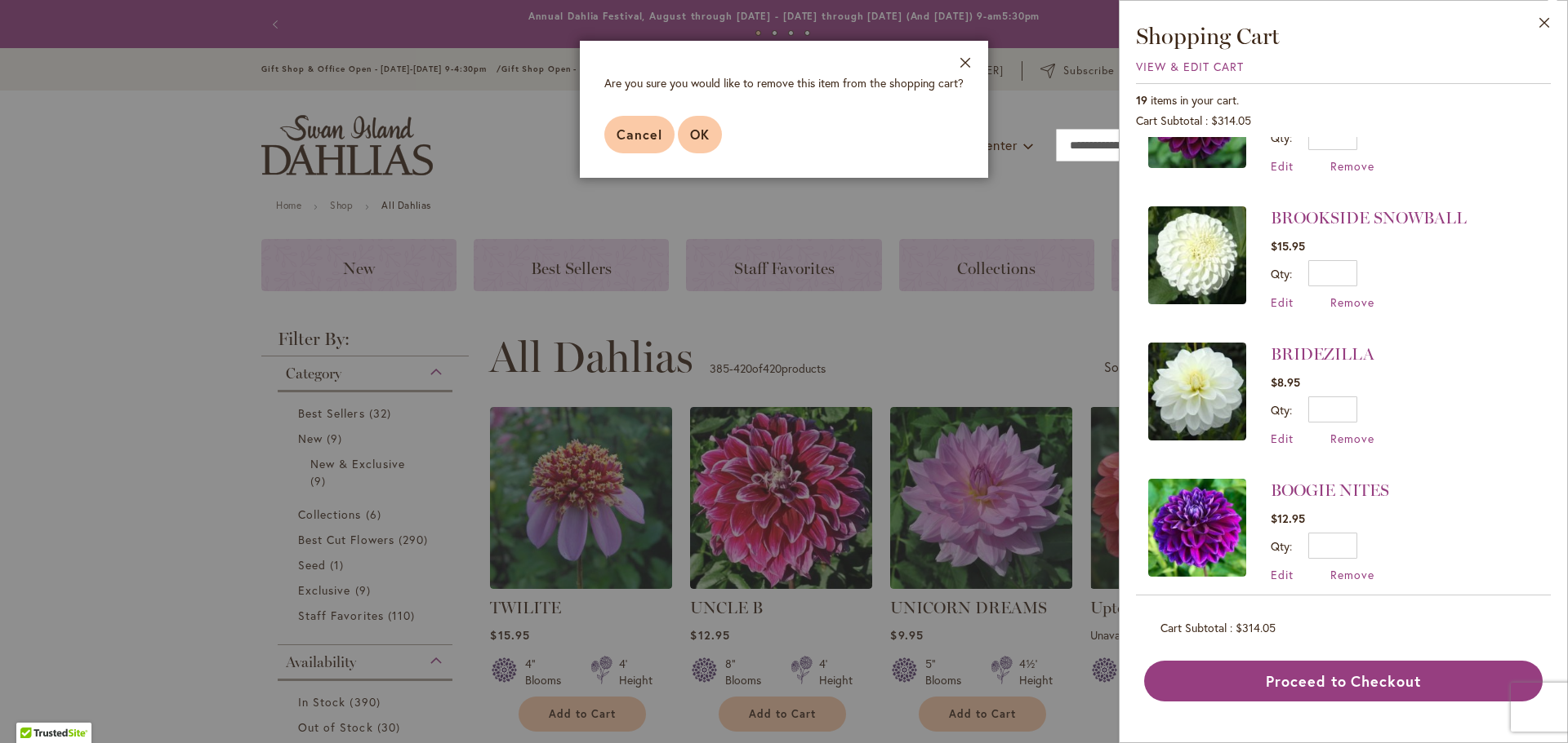
click at [695, 134] on span "OK" at bounding box center [700, 134] width 19 height 17
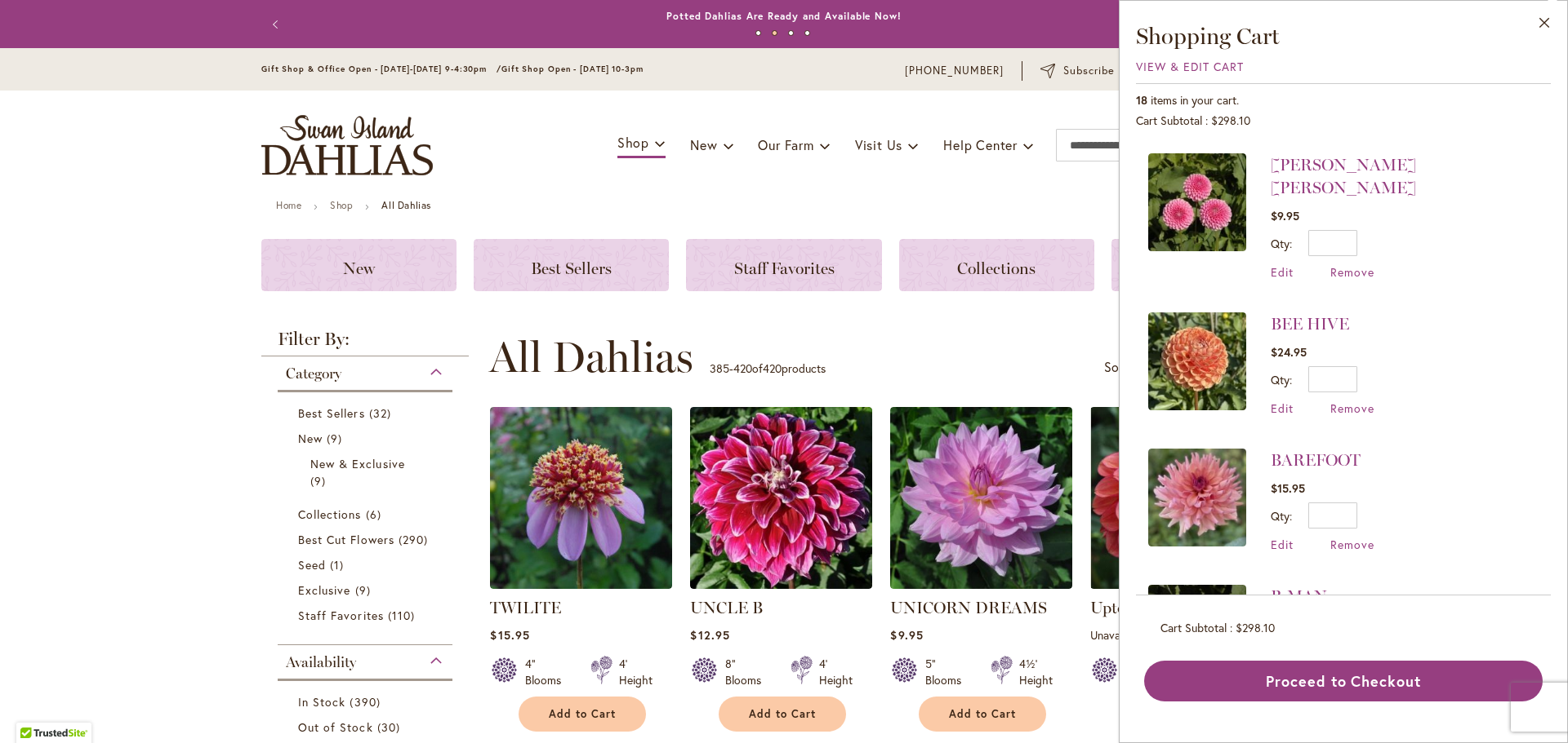
scroll to position [1632, 0]
click at [1334, 536] on span "Remove" at bounding box center [1352, 544] width 44 height 15
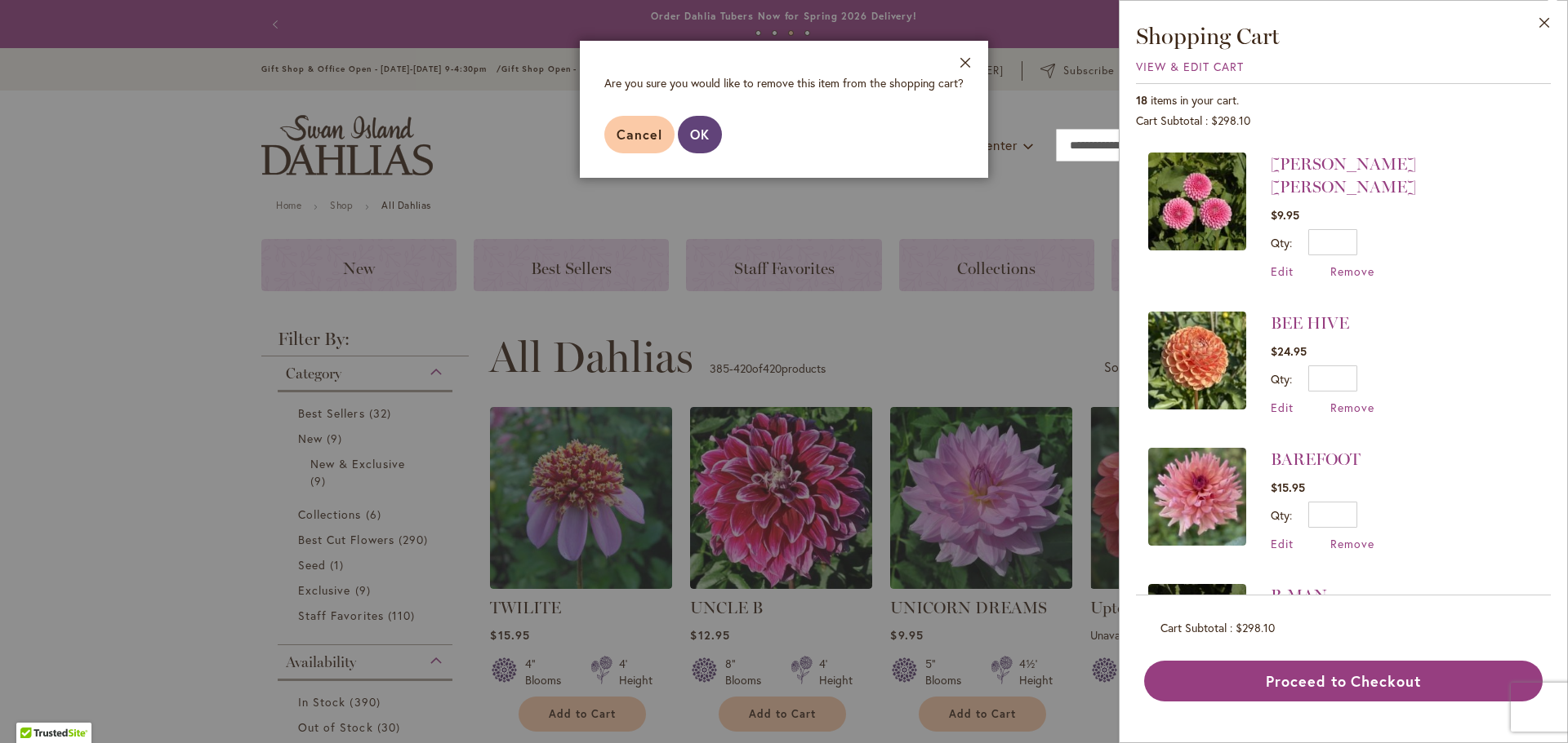
drag, startPoint x: 706, startPoint y: 138, endPoint x: 1212, endPoint y: 304, distance: 532.5
click at [706, 138] on span "OK" at bounding box center [700, 134] width 19 height 17
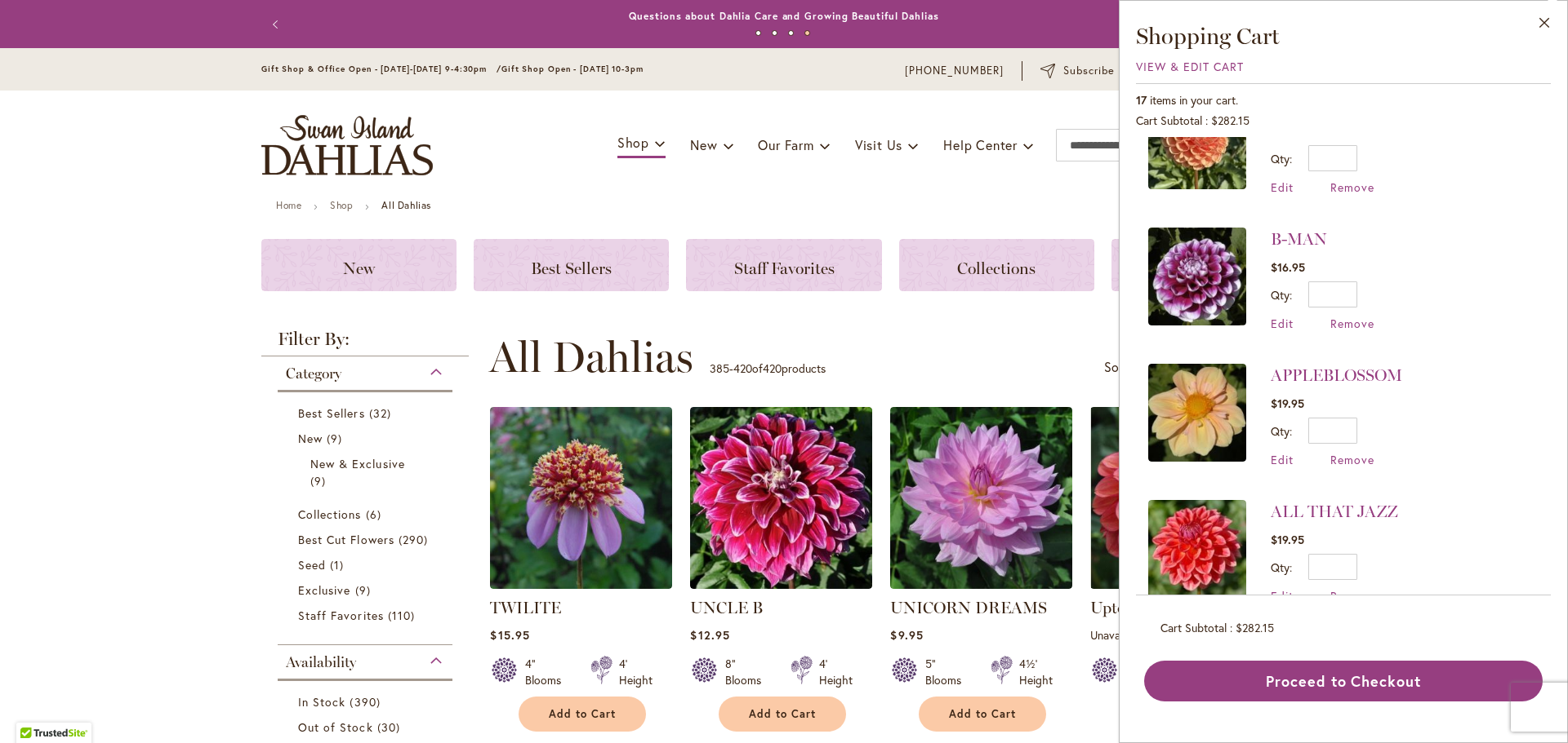
scroll to position [1853, 0]
click at [1344, 588] on span "Remove" at bounding box center [1352, 595] width 44 height 15
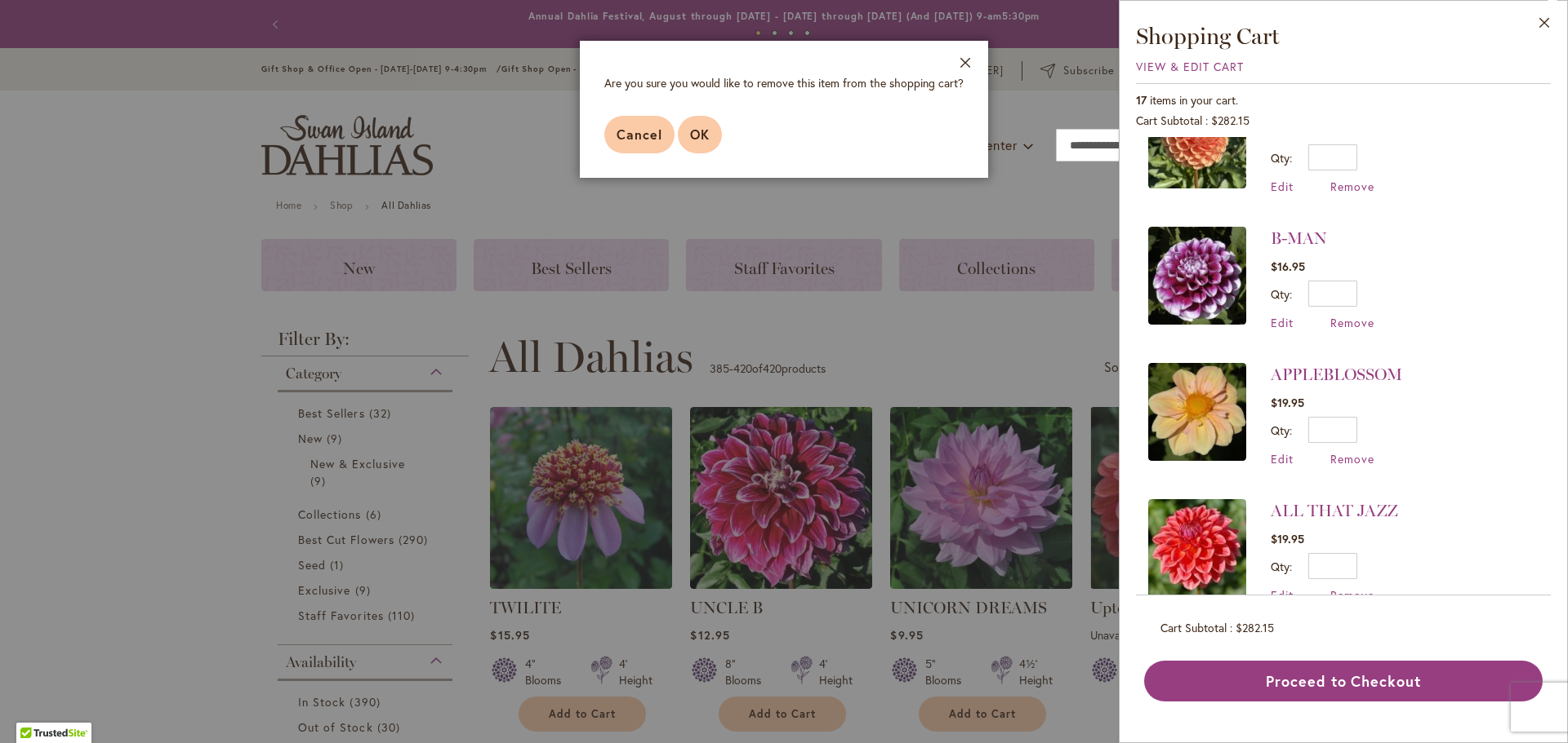
click at [706, 135] on span "OK" at bounding box center [700, 134] width 19 height 17
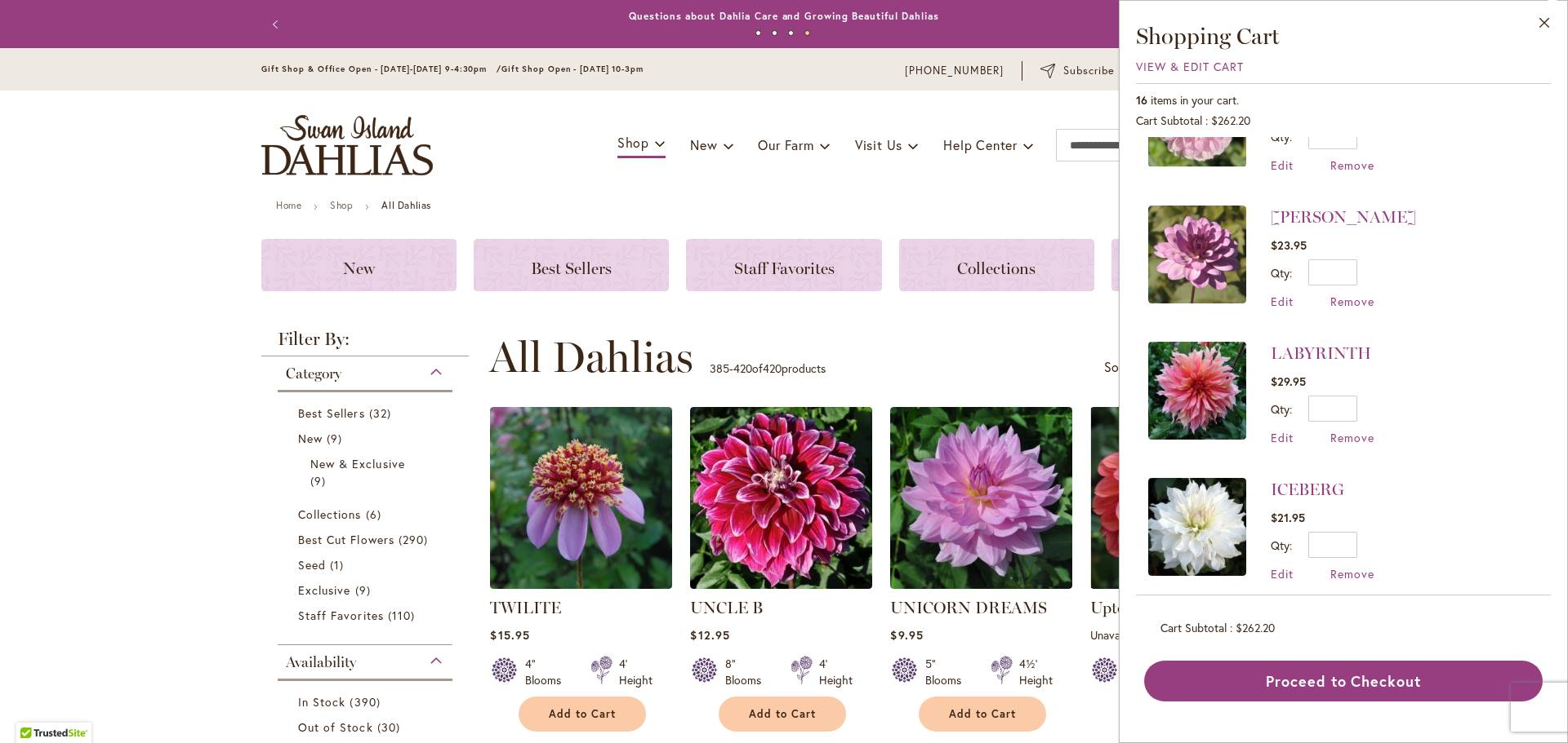
scroll to position [489, 0]
drag, startPoint x: 1358, startPoint y: 429, endPoint x: 1376, endPoint y: 429, distance: 18.0
click at [1358, 429] on span "Remove" at bounding box center [1352, 437] width 44 height 15
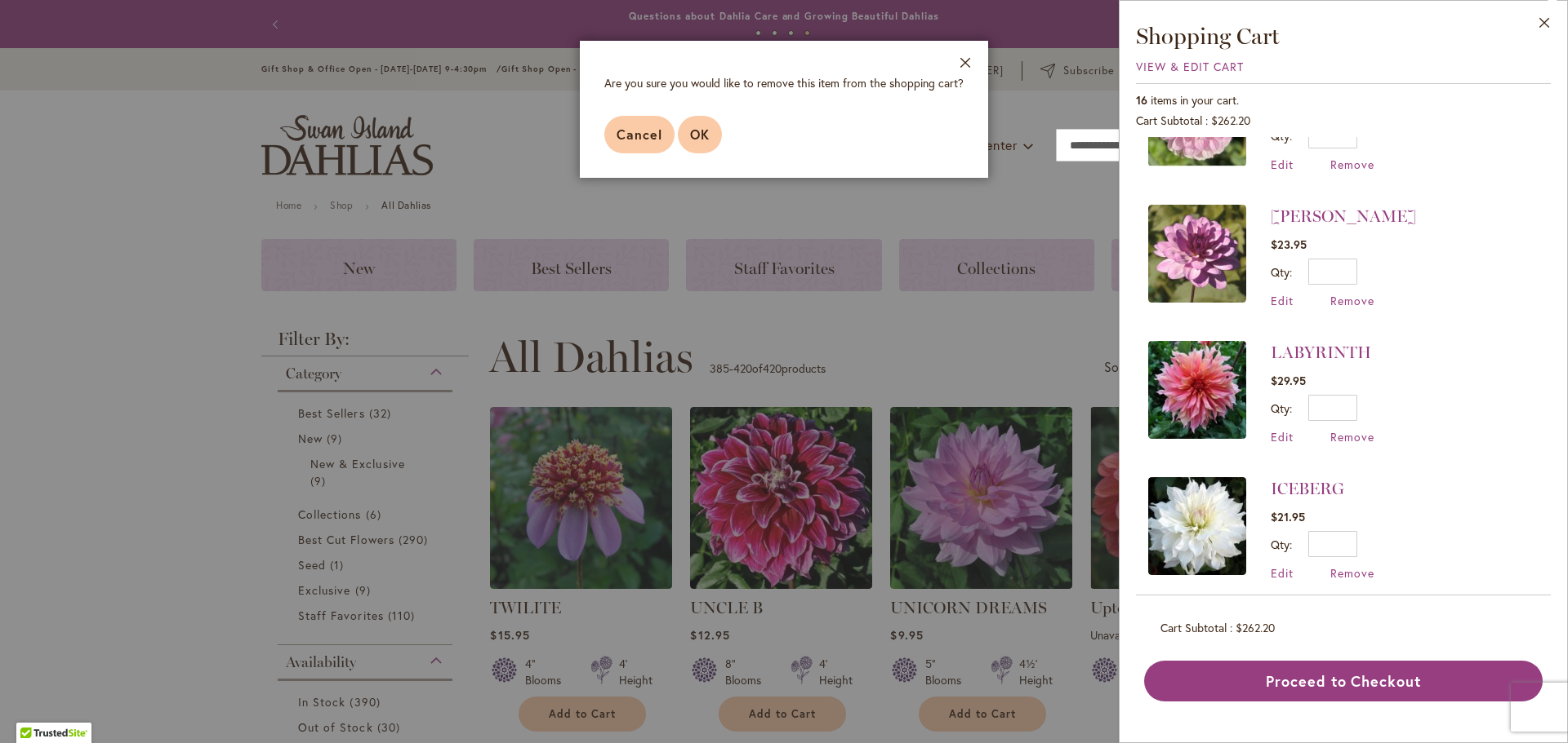
click at [707, 137] on span "OK" at bounding box center [700, 134] width 19 height 17
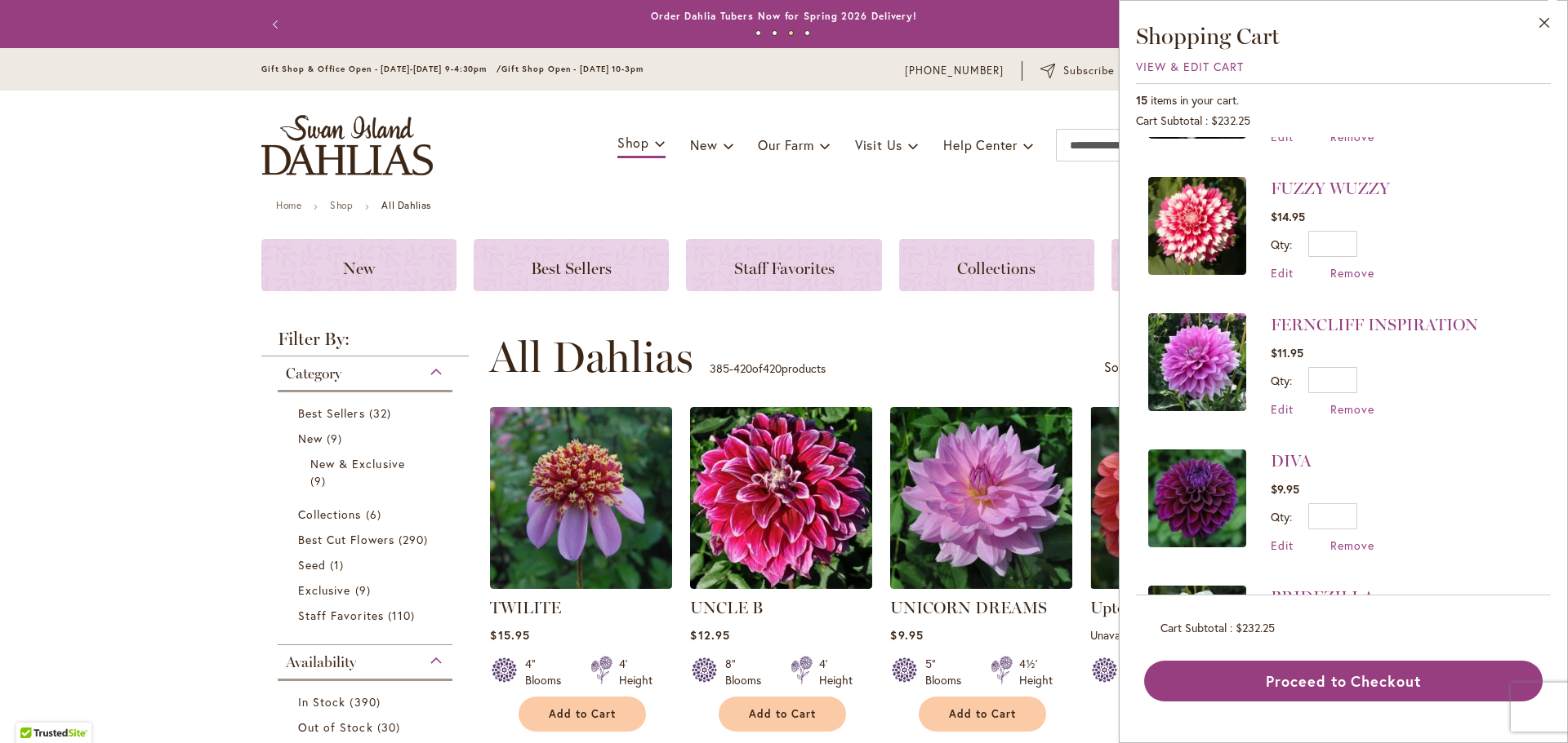
scroll to position [816, 0]
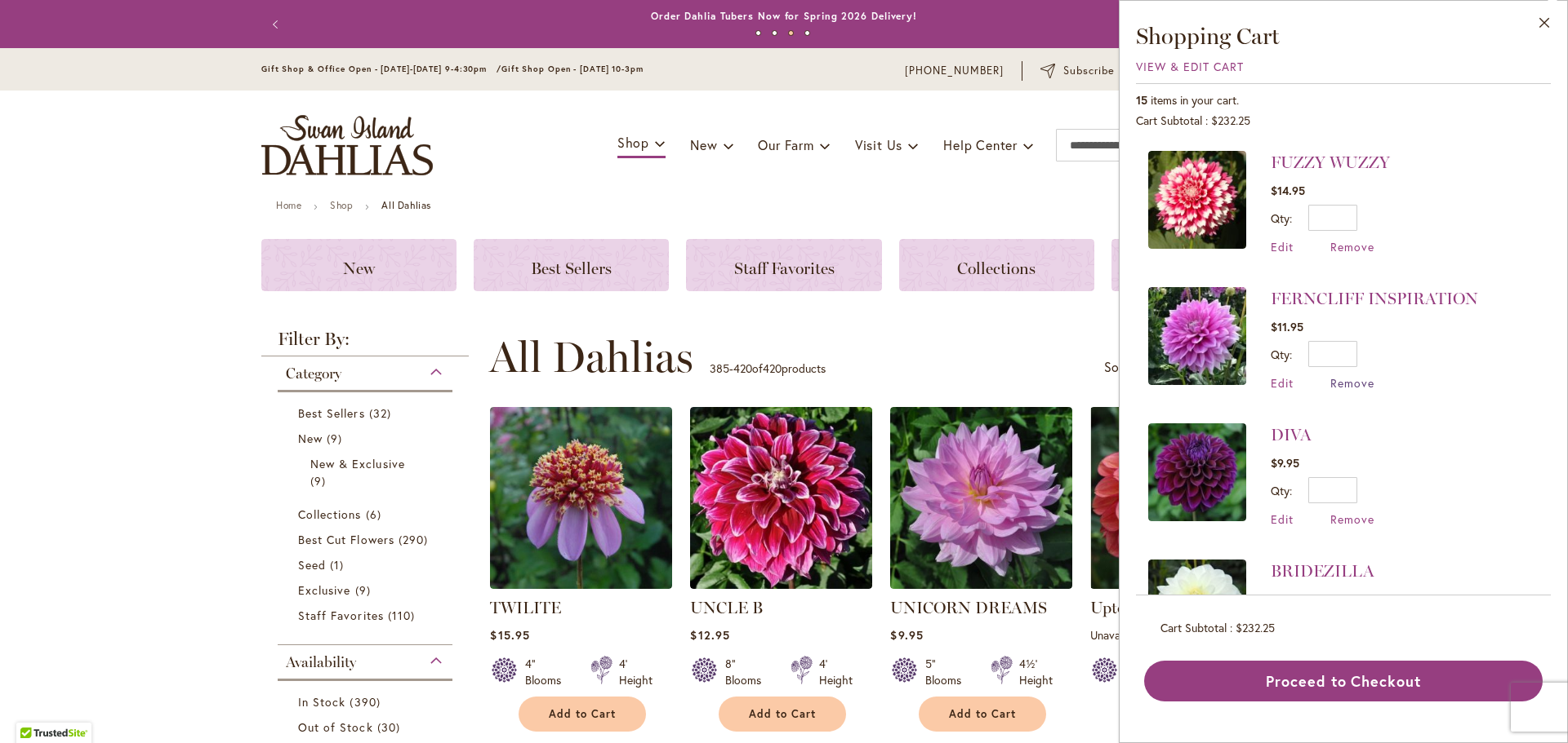
click at [1360, 378] on span "Remove" at bounding box center [1352, 383] width 44 height 15
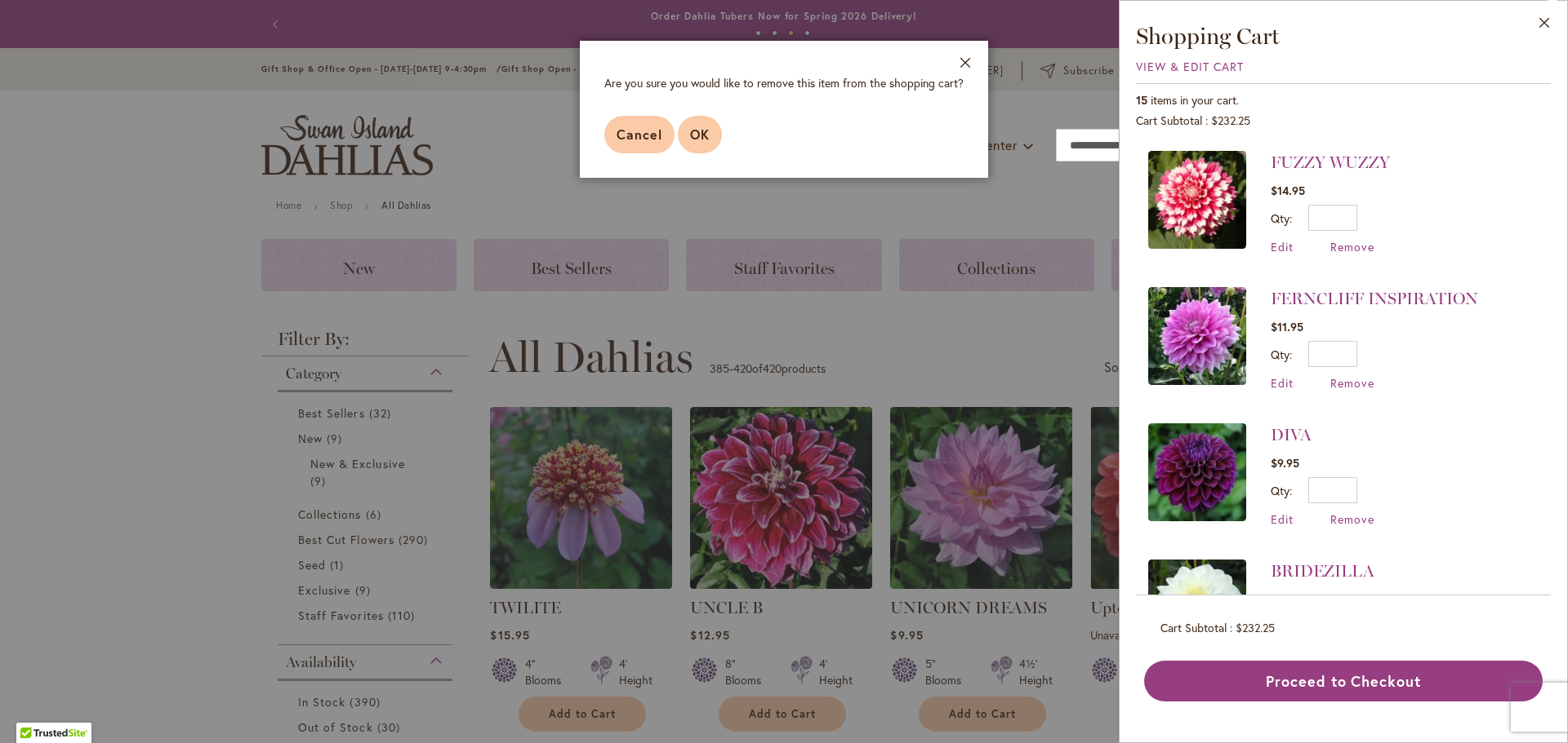
click at [706, 135] on span "OK" at bounding box center [700, 134] width 19 height 17
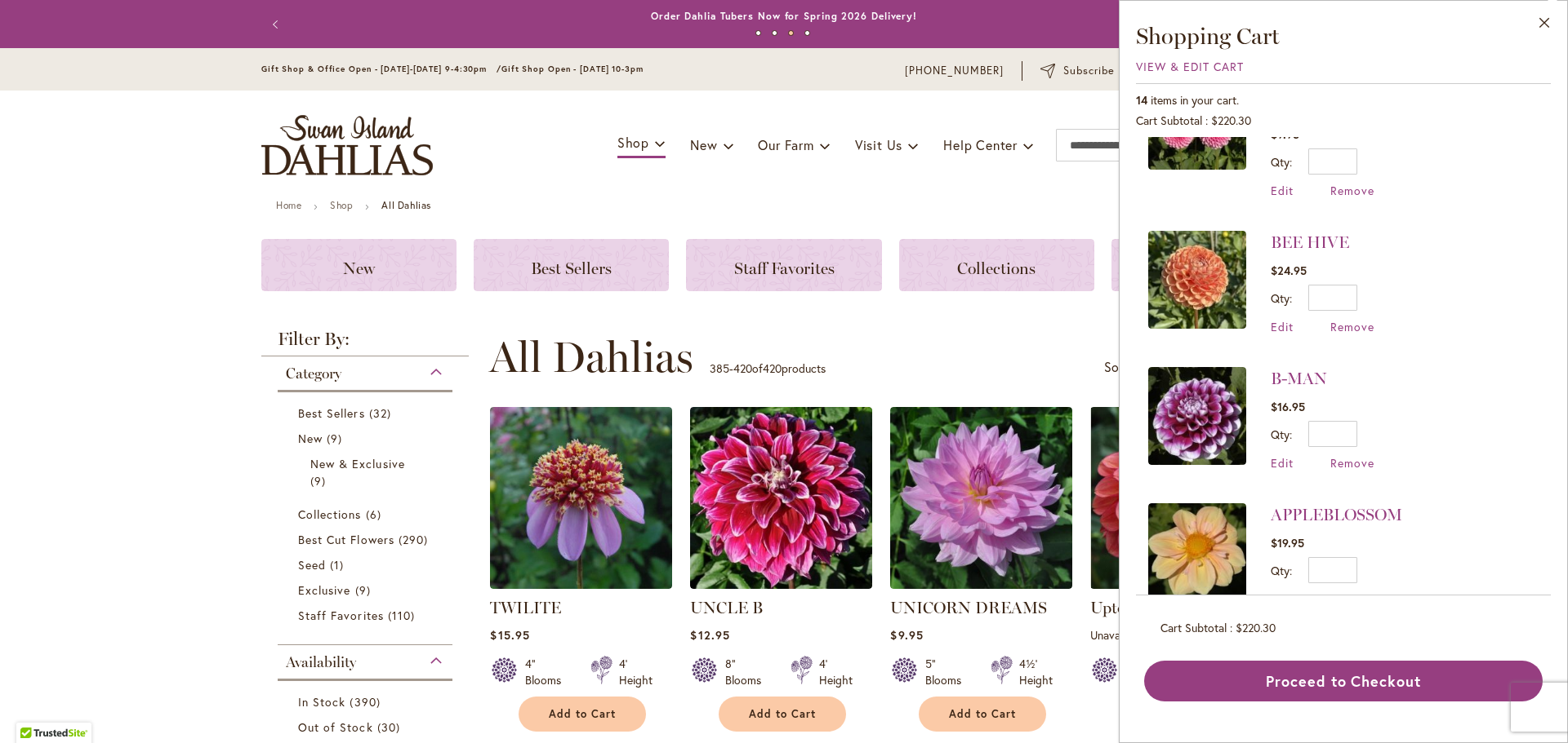
scroll to position [1446, 0]
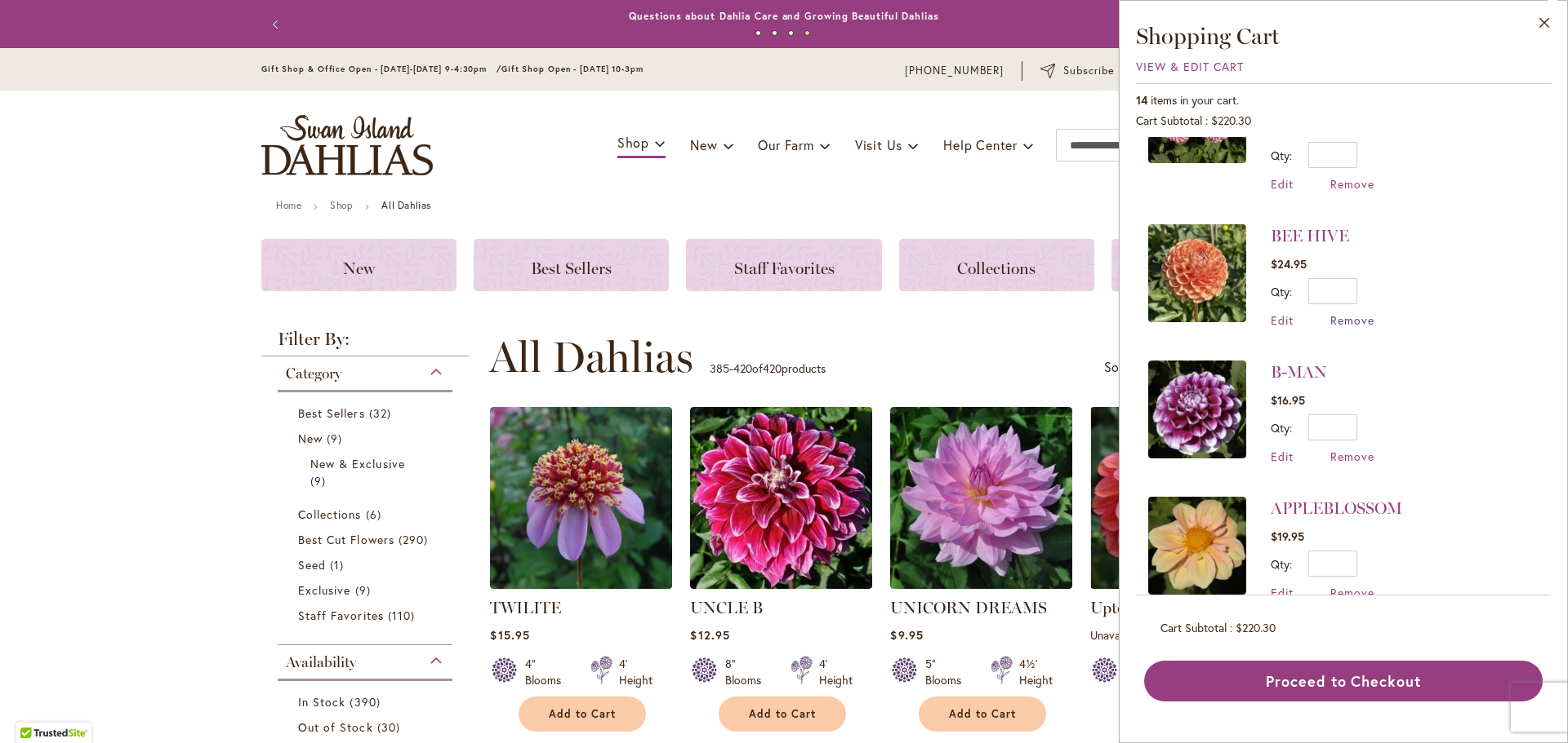
click at [1356, 313] on span "Remove" at bounding box center [1352, 320] width 44 height 15
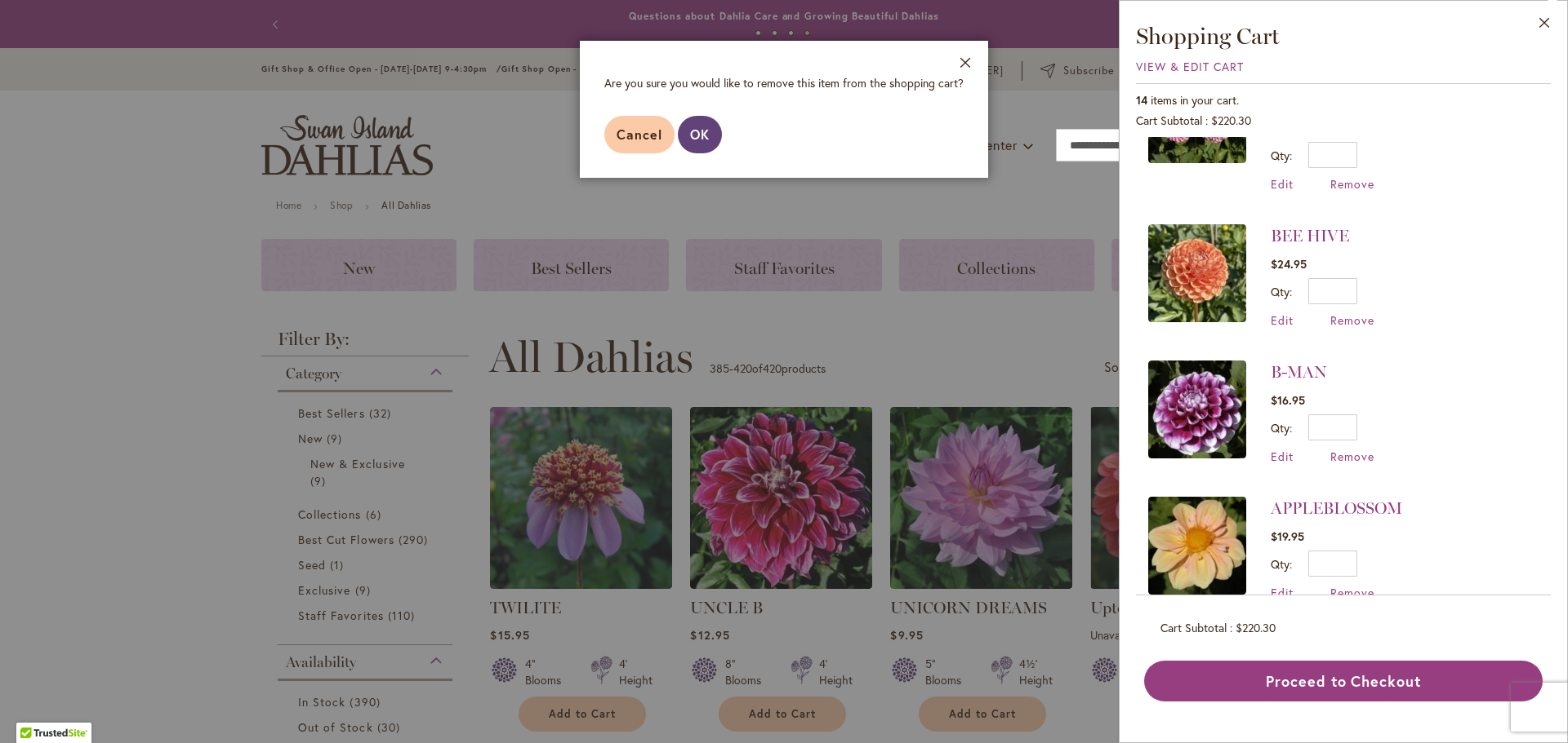
click at [691, 133] on span "OK" at bounding box center [700, 134] width 19 height 17
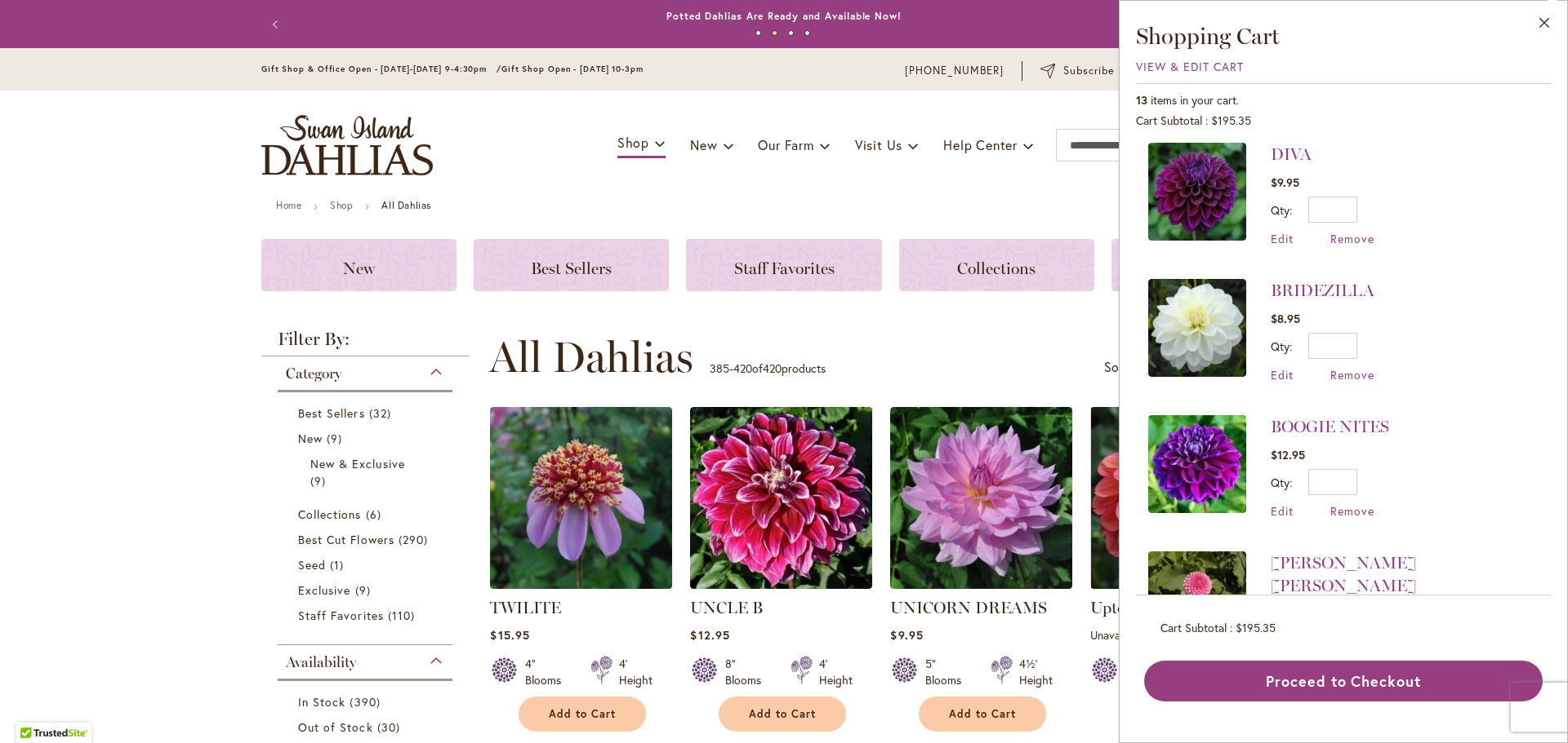
scroll to position [979, 0]
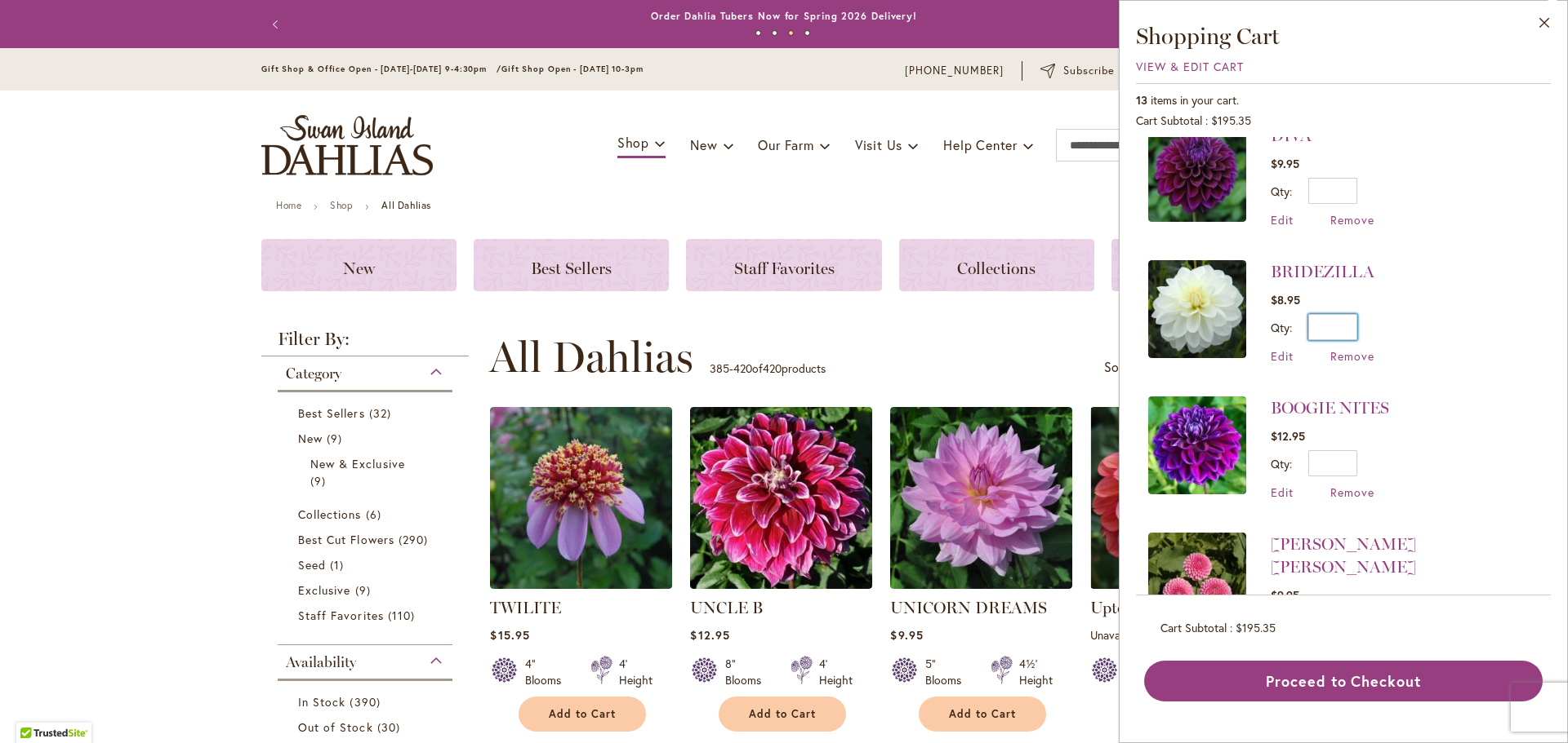
click at [1336, 314] on input "*" at bounding box center [1333, 326] width 49 height 26
drag, startPoint x: 1332, startPoint y: 318, endPoint x: 1379, endPoint y: 318, distance: 47.0
click at [1375, 320] on li "BRIDEZILLA $8.95 Qty * Update Edit Remove" at bounding box center [1343, 312] width 390 height 137
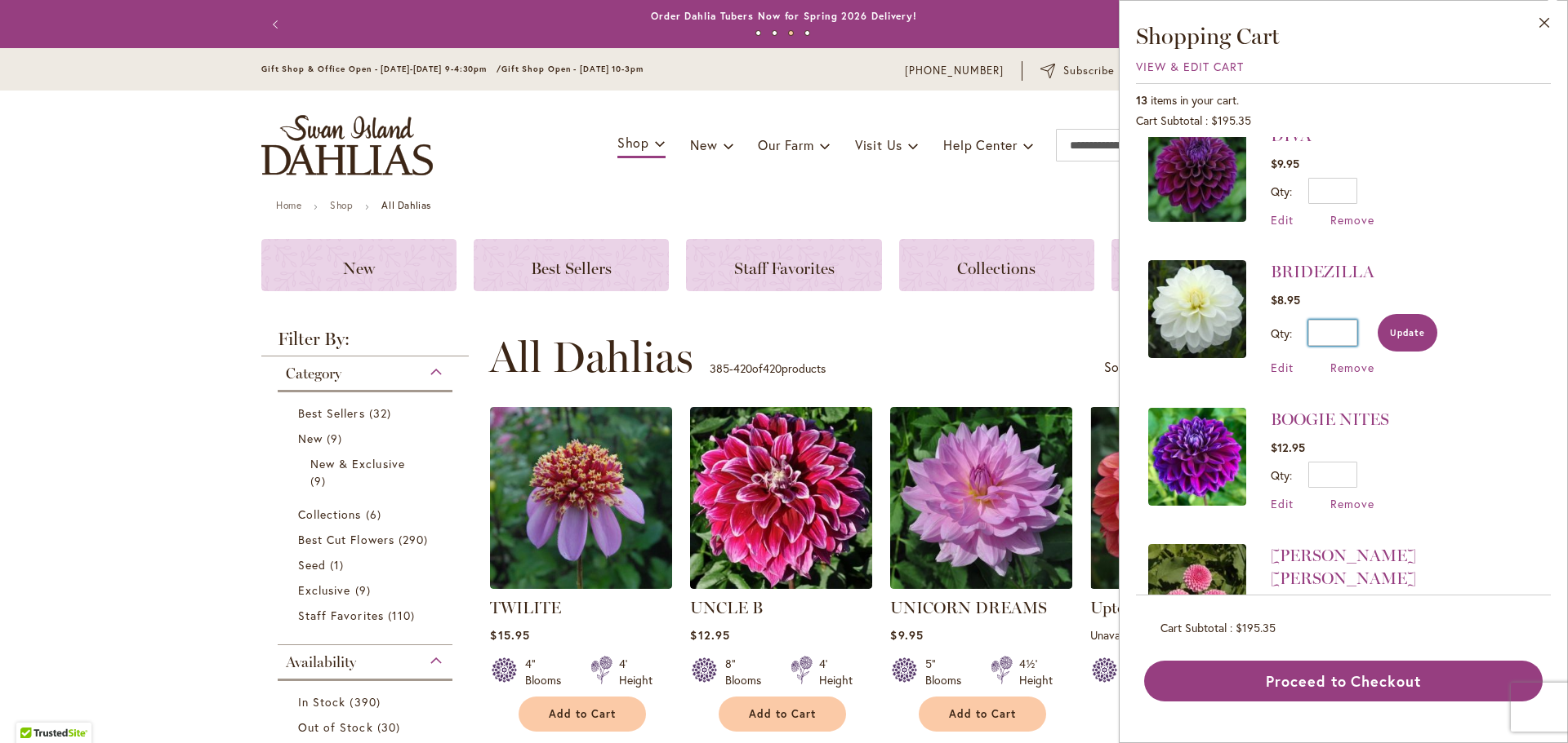
type input "*"
drag, startPoint x: 1408, startPoint y: 323, endPoint x: 1417, endPoint y: 313, distance: 13.5
click at [1407, 327] on span "Update" at bounding box center [1408, 333] width 35 height 12
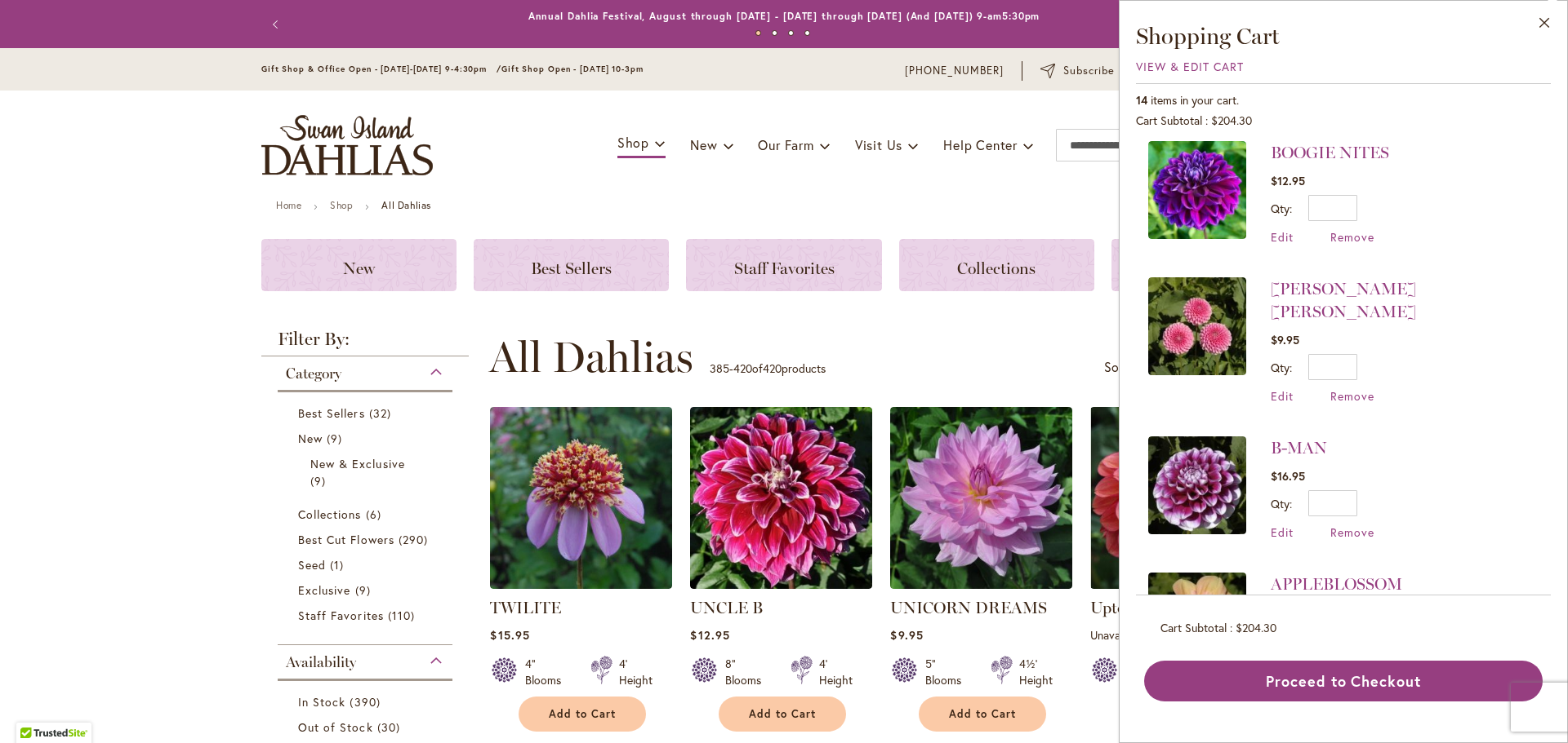
scroll to position [1311, 0]
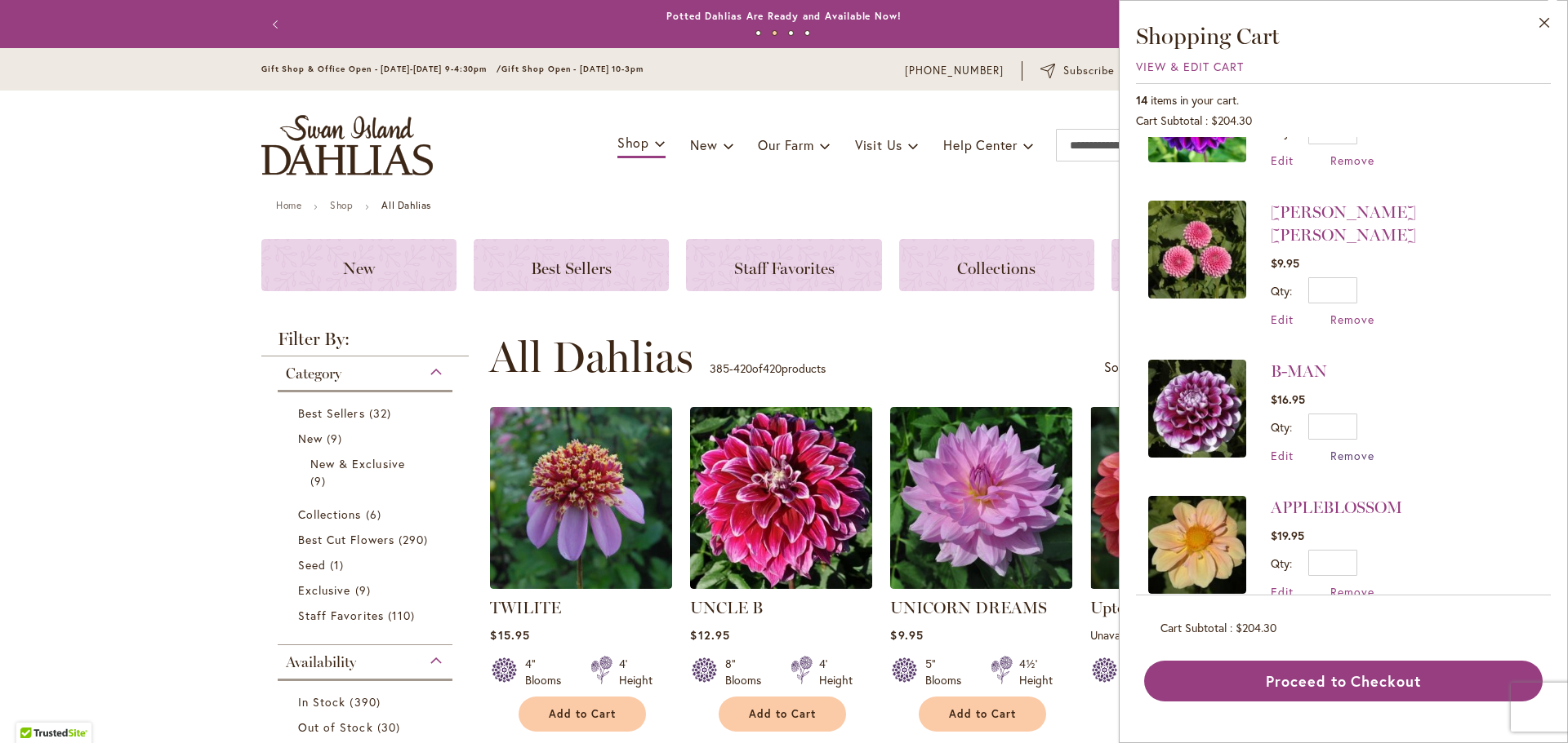
click at [1358, 448] on span "Remove" at bounding box center [1352, 455] width 44 height 15
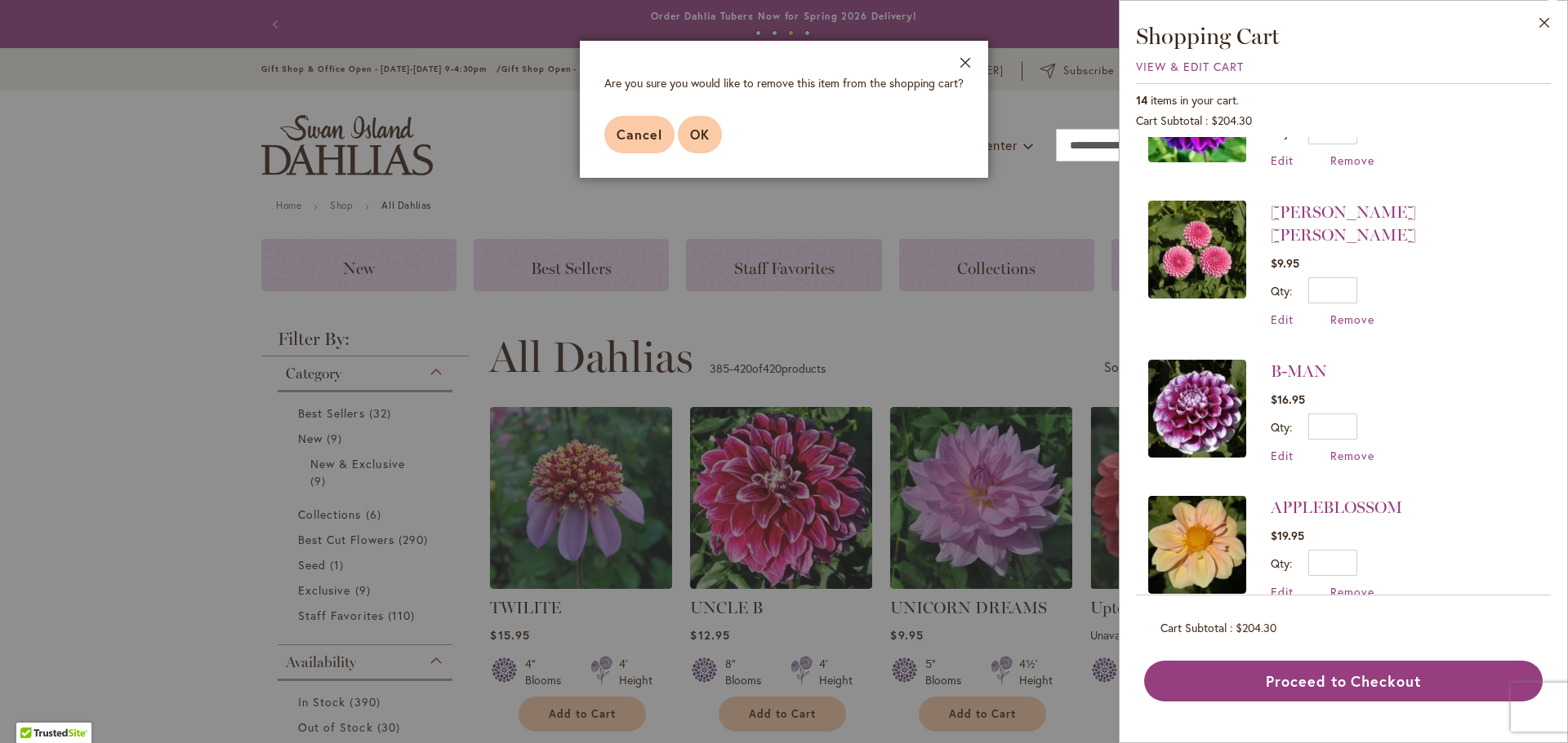
click at [707, 131] on span "OK" at bounding box center [700, 134] width 19 height 17
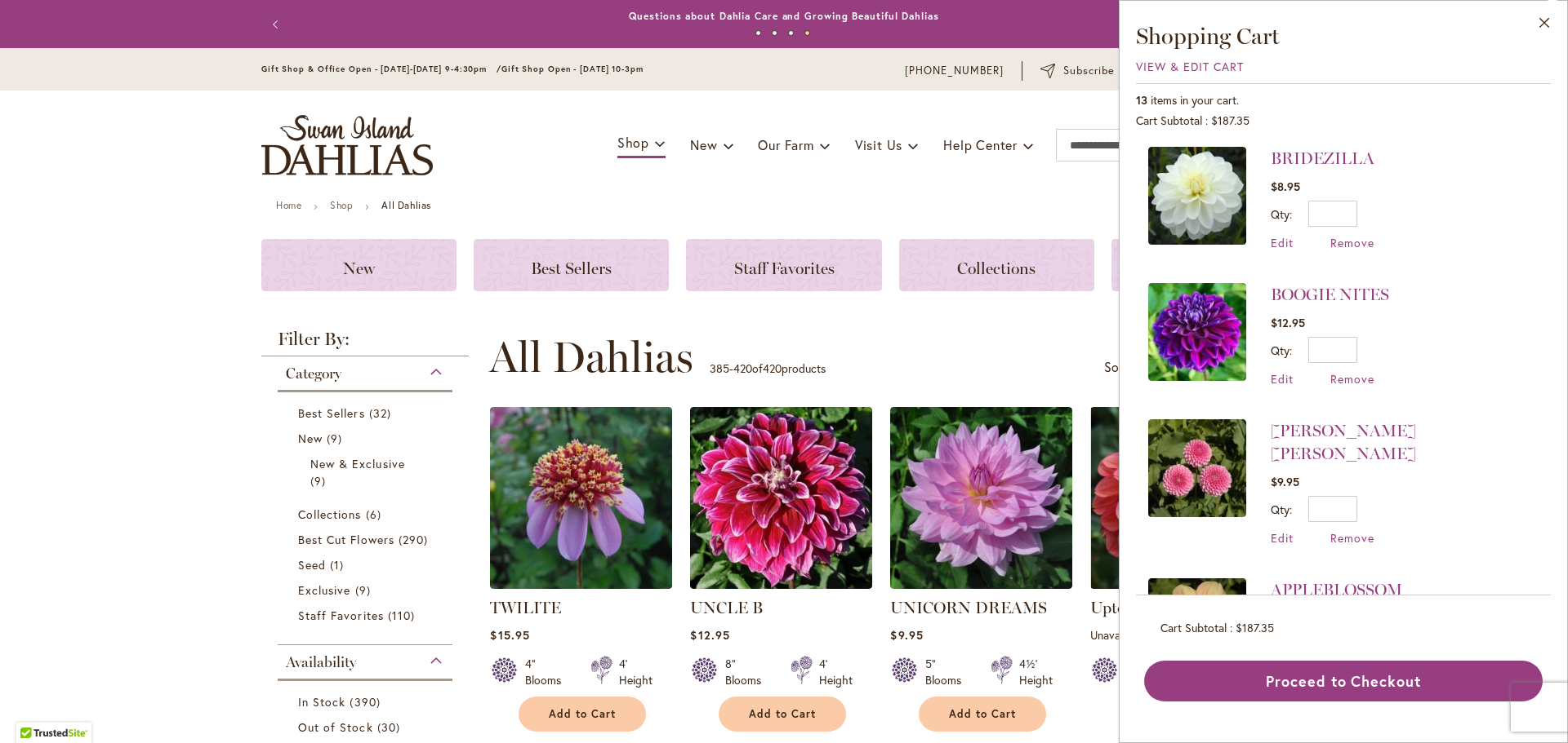
scroll to position [1142, 0]
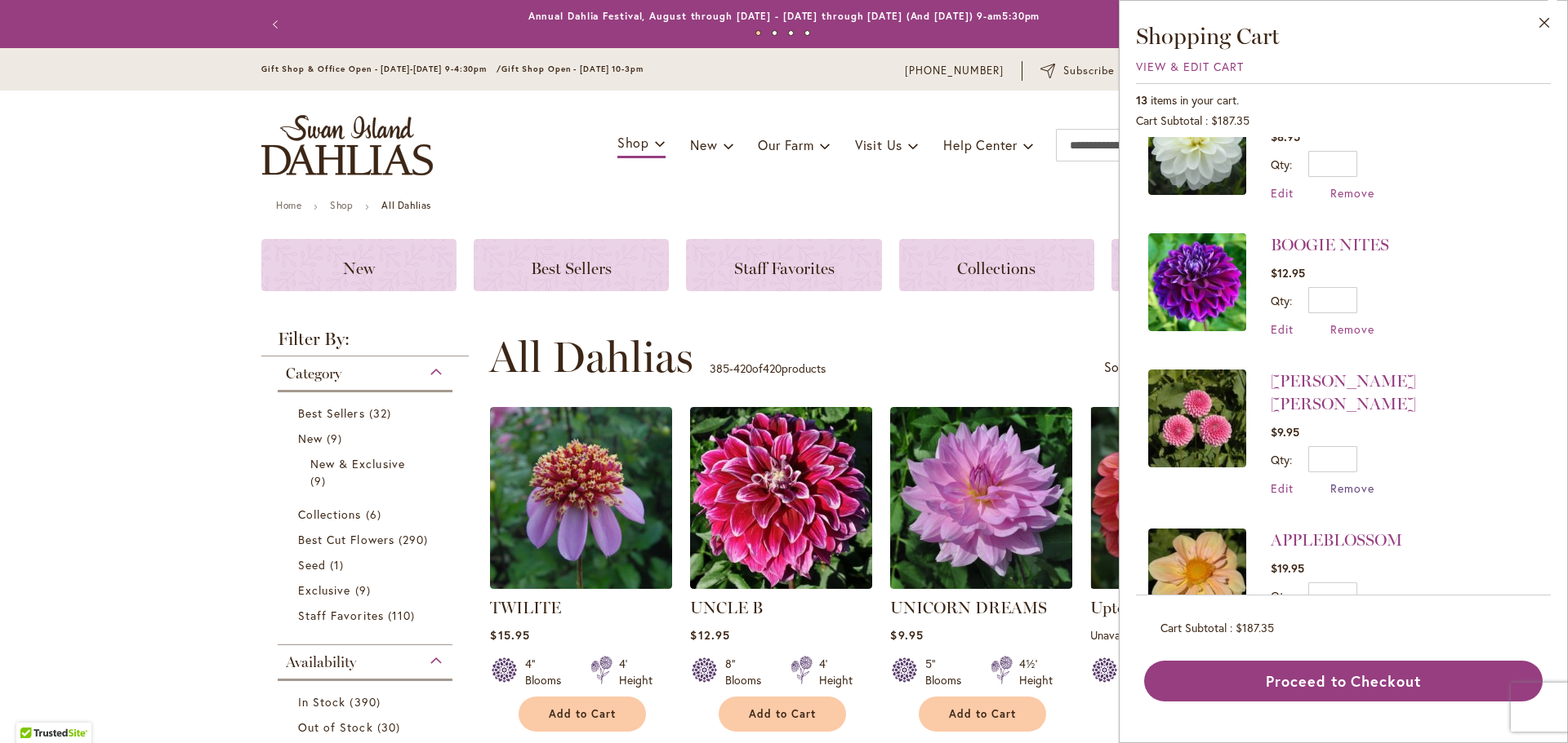
click at [1359, 481] on span "Remove" at bounding box center [1352, 488] width 44 height 15
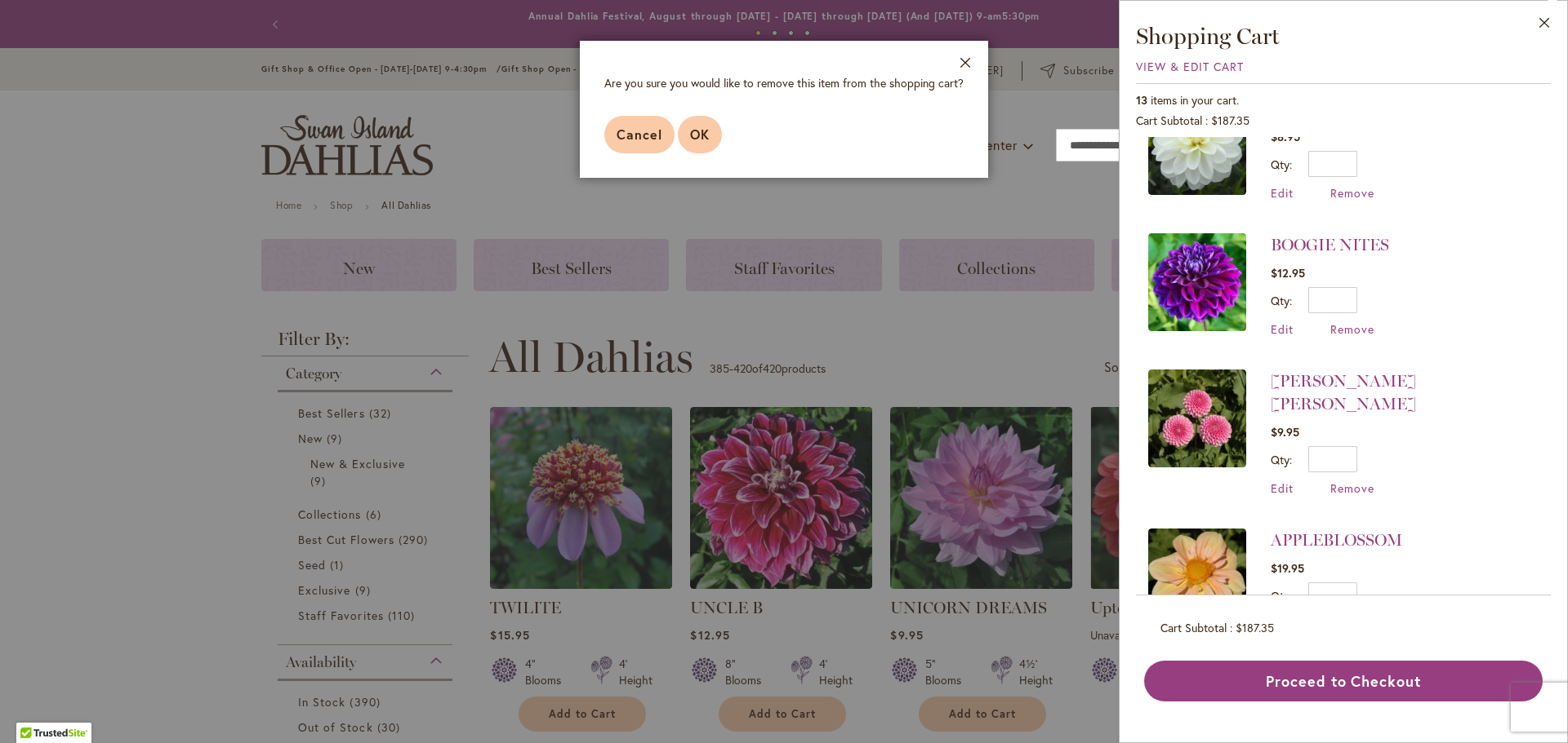
click at [705, 136] on span "OK" at bounding box center [700, 134] width 19 height 17
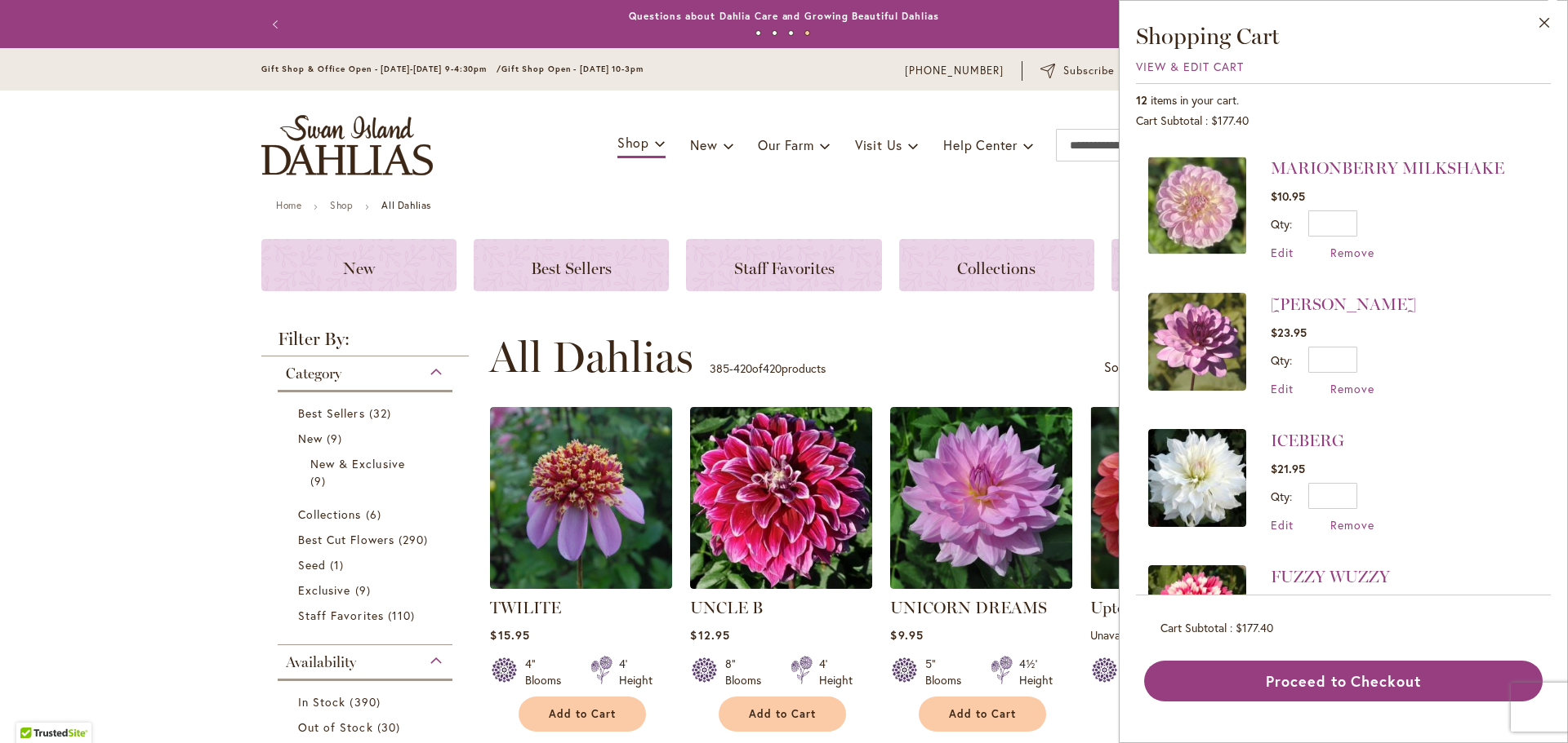
scroll to position [408, 0]
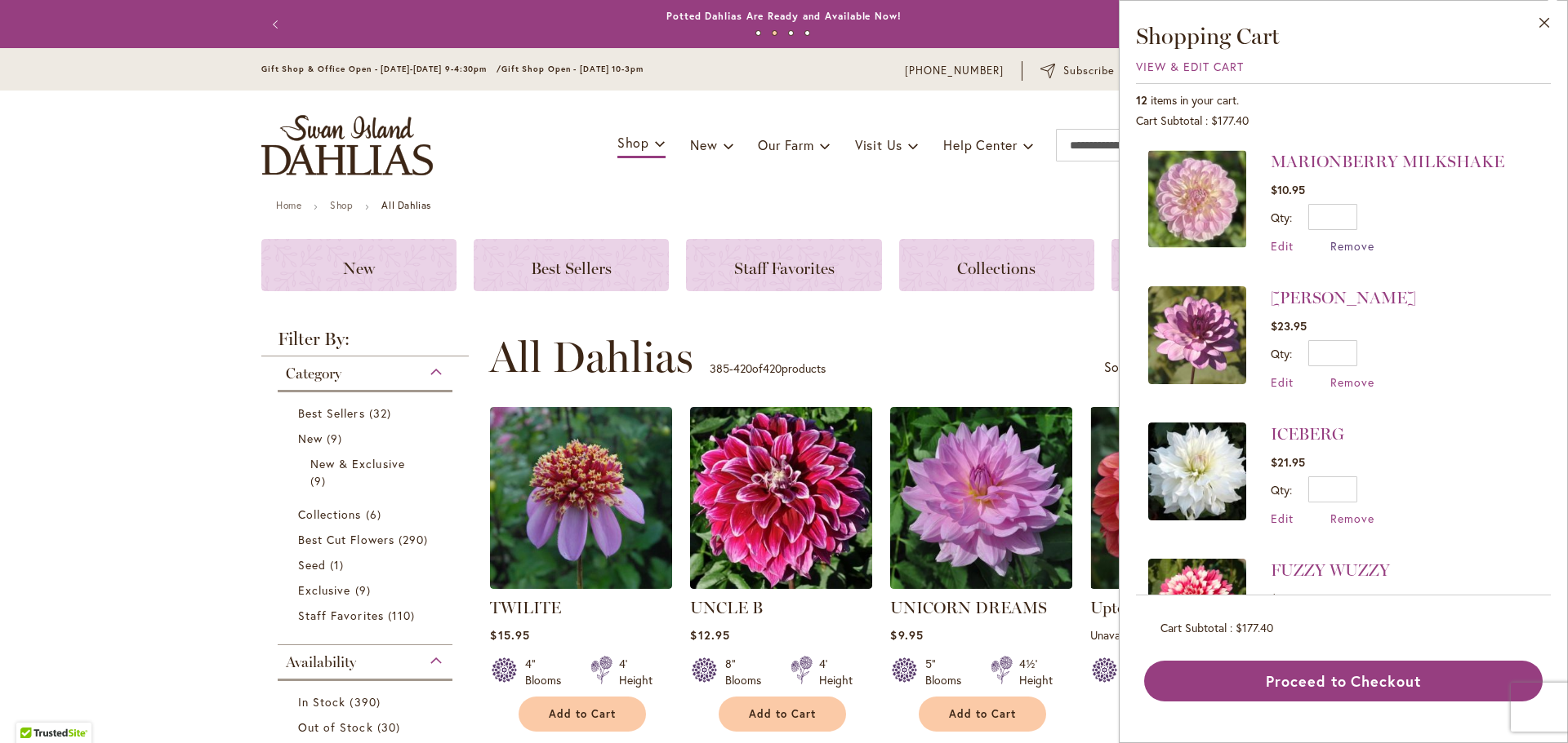
click at [1365, 245] on span "Remove" at bounding box center [1352, 246] width 44 height 15
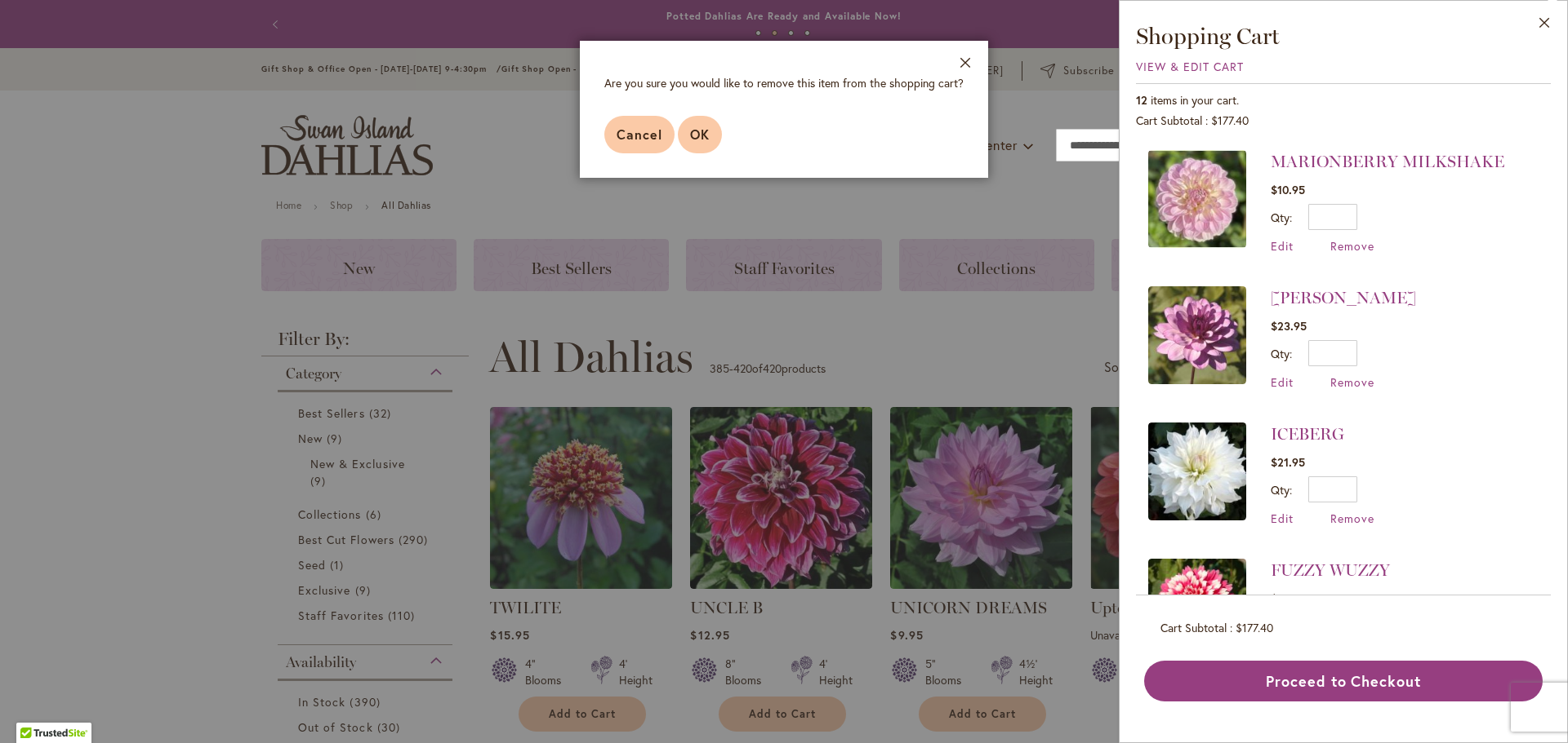
click at [701, 135] on span "OK" at bounding box center [700, 134] width 19 height 17
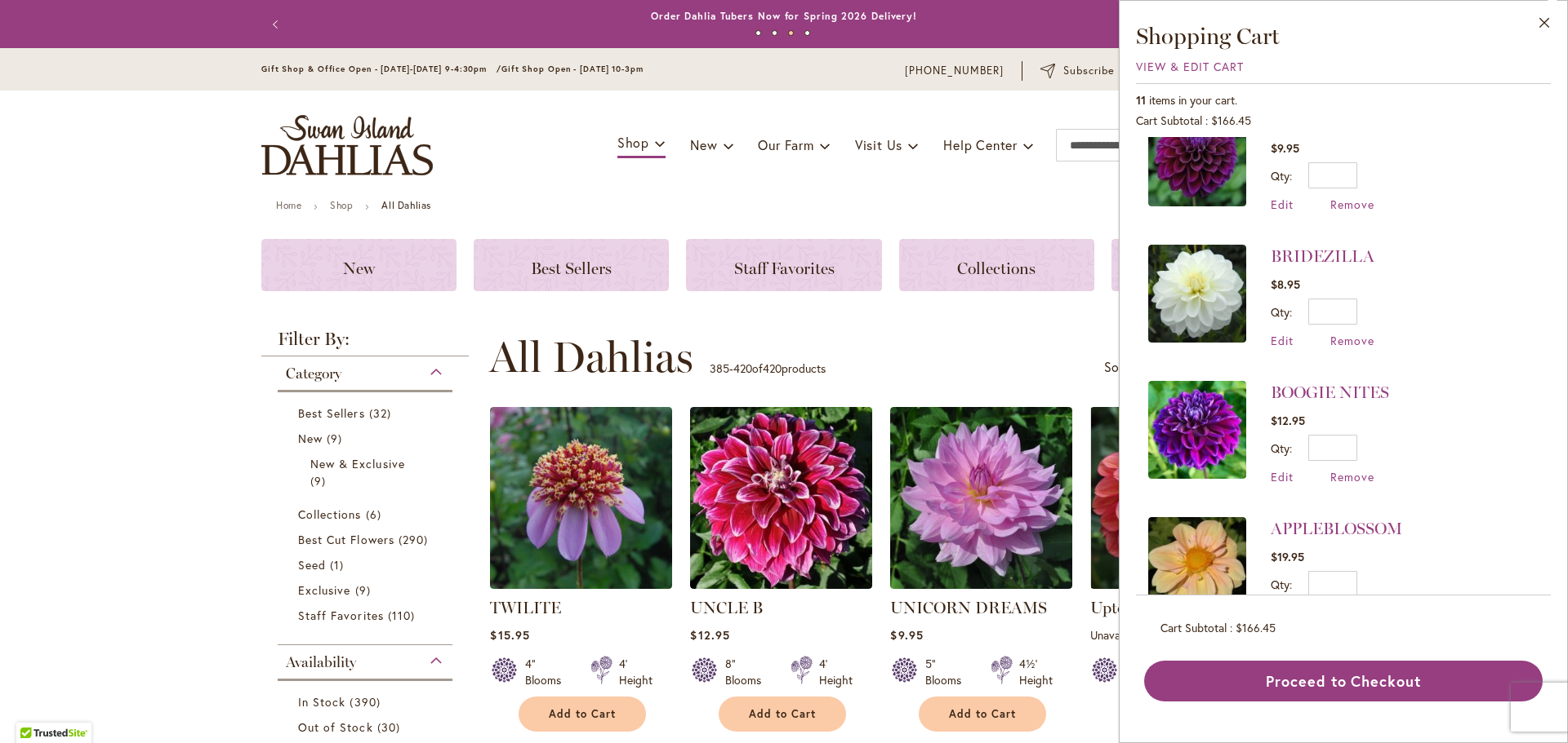
scroll to position [905, 0]
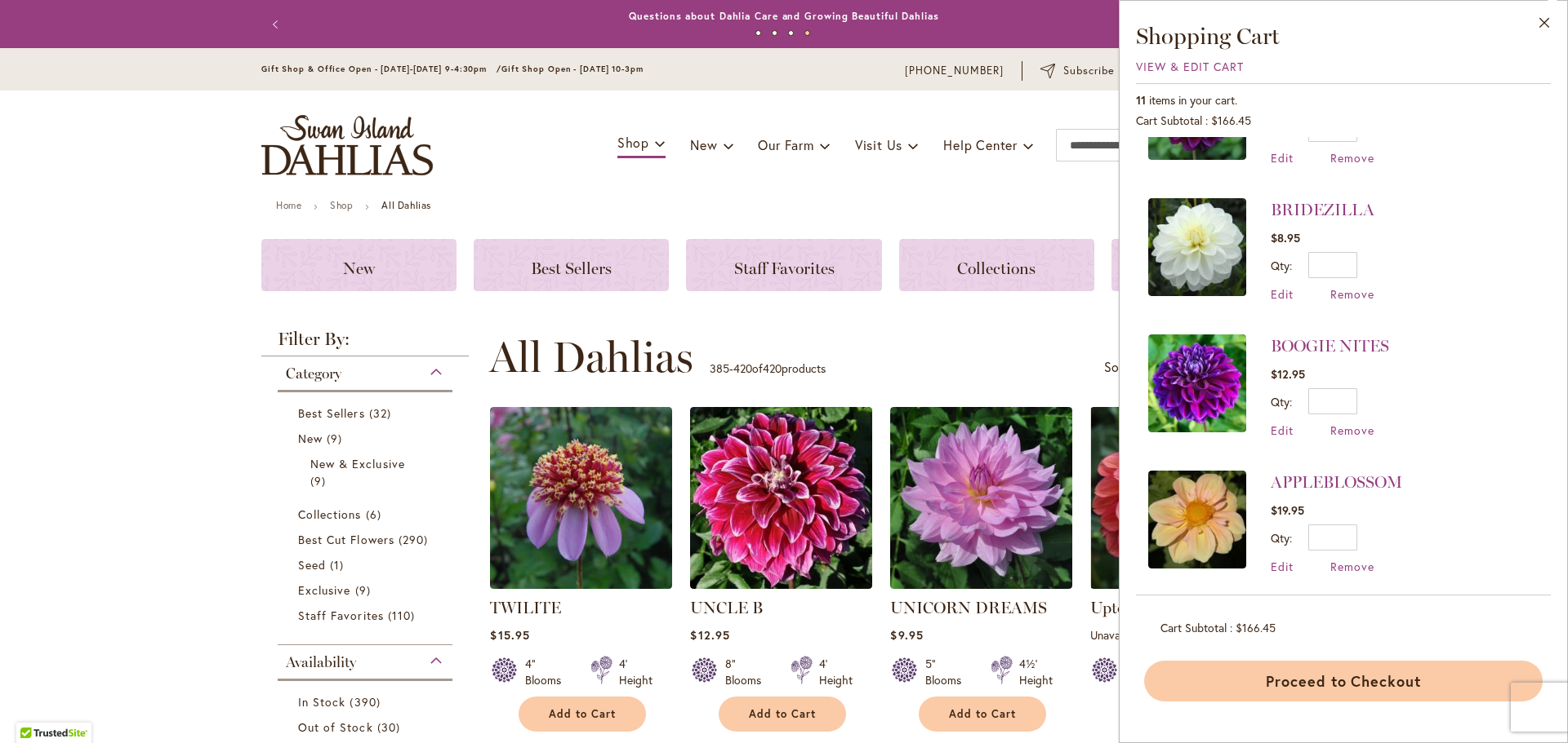
click at [1353, 676] on button "Proceed to Checkout" at bounding box center [1343, 681] width 398 height 40
